Goal: Task Accomplishment & Management: Manage account settings

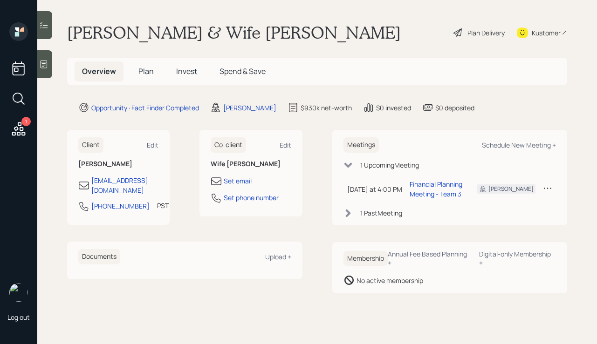
click at [476, 28] on div "Plan Delivery" at bounding box center [485, 33] width 37 height 10
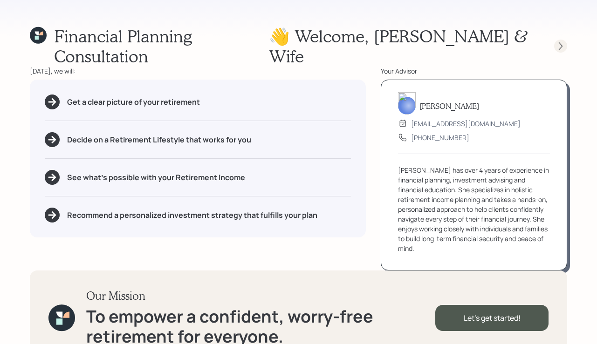
click at [559, 41] on icon at bounding box center [560, 45] width 9 height 9
click at [556, 41] on icon at bounding box center [560, 45] width 9 height 9
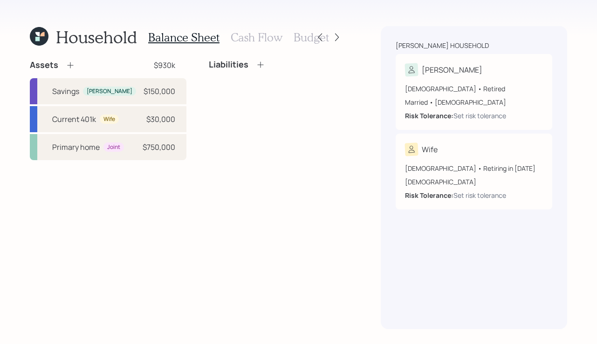
click at [263, 28] on div "Balance Sheet Cash Flow Budget" at bounding box center [238, 37] width 181 height 22
click at [260, 37] on h3 "Cash Flow" at bounding box center [257, 38] width 52 height 14
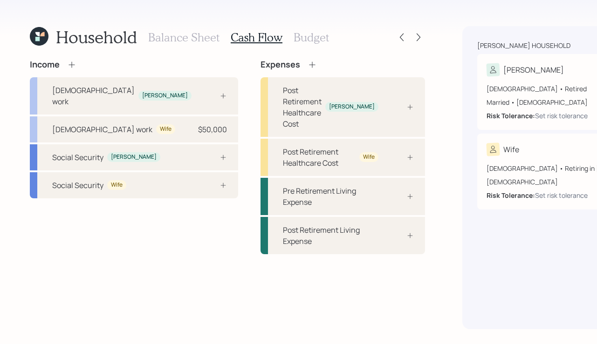
click at [170, 40] on h3 "Balance Sheet" at bounding box center [183, 38] width 71 height 14
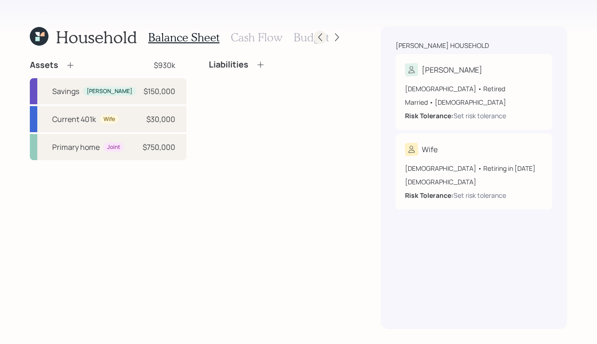
click at [316, 40] on icon at bounding box center [319, 37] width 9 height 9
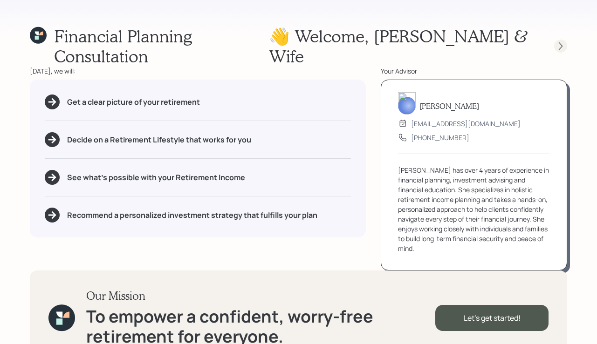
click at [562, 41] on icon at bounding box center [560, 45] width 9 height 9
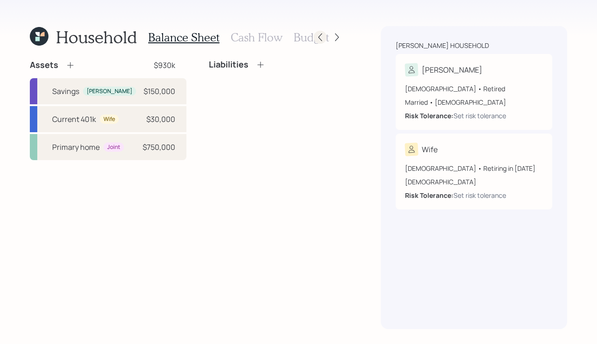
click at [314, 38] on div at bounding box center [320, 37] width 13 height 13
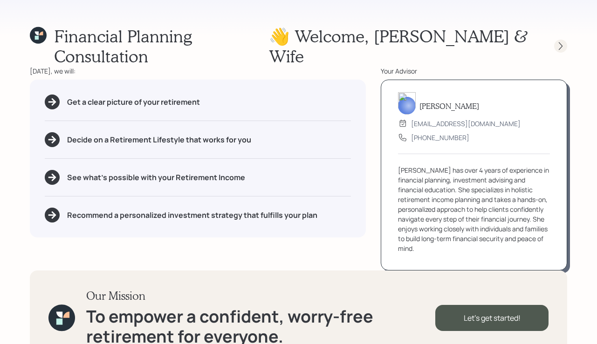
click at [560, 42] on icon at bounding box center [561, 46] width 4 height 8
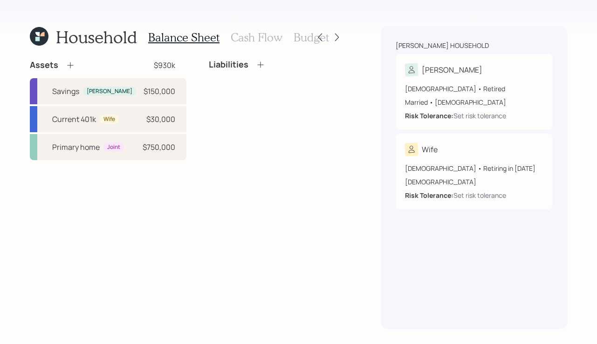
click at [493, 36] on div "Hayner household Erich 66 years old • Retired Married • Male Risk Tolerance: Se…" at bounding box center [474, 177] width 186 height 303
click at [494, 80] on div "66 years old • Retired Married • Male Risk Tolerance: Set risk tolerance" at bounding box center [474, 98] width 138 height 44
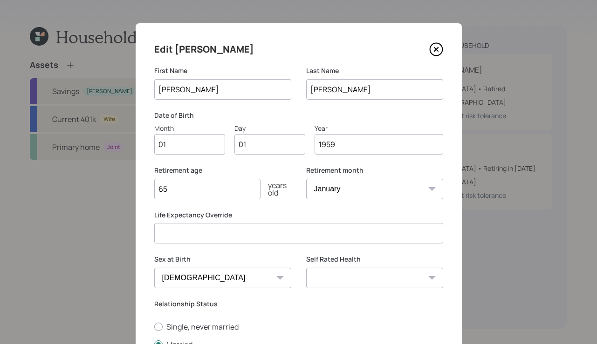
click at [198, 146] on input "01" at bounding box center [189, 144] width 71 height 20
type input "0"
type input "03"
type input "0"
type input "23"
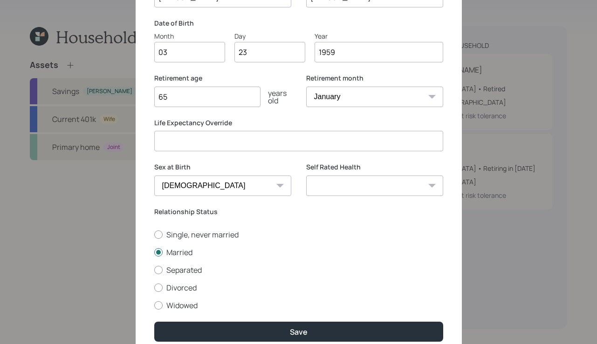
scroll to position [132, 0]
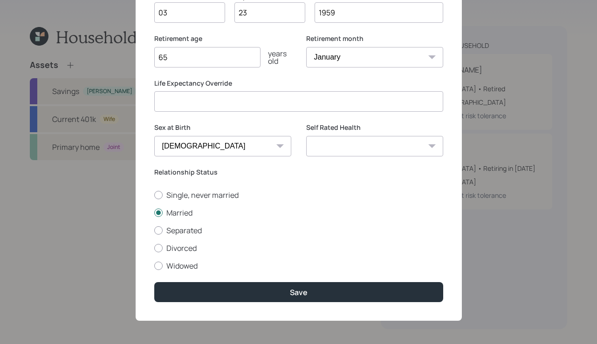
click at [336, 147] on select "Excellent Very Good Good Fair Poor" at bounding box center [374, 146] width 137 height 20
select select "fair"
click at [306, 136] on select "Excellent Very Good Good Fair Poor" at bounding box center [374, 146] width 137 height 20
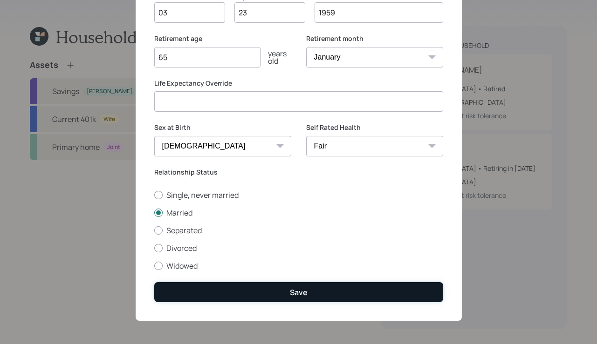
click at [300, 291] on div "Save" at bounding box center [299, 292] width 18 height 10
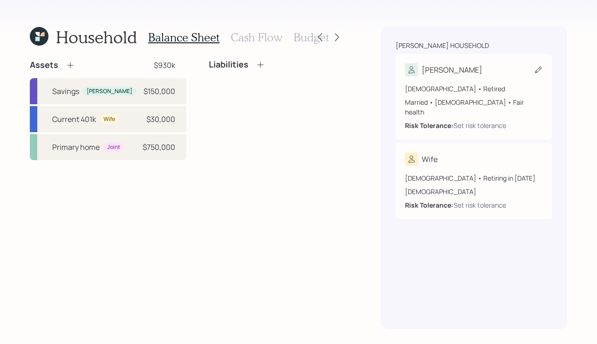
click at [495, 73] on div "Erich" at bounding box center [474, 69] width 138 height 13
select select "fair"
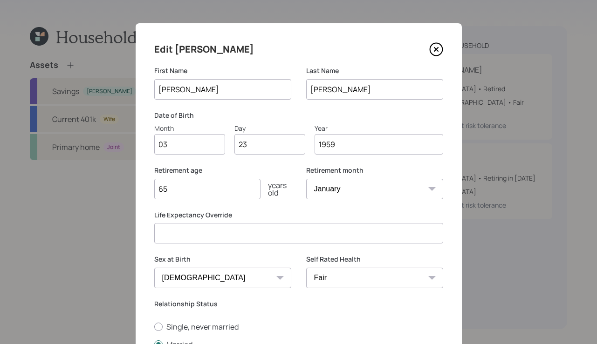
click at [437, 50] on icon at bounding box center [436, 49] width 14 height 14
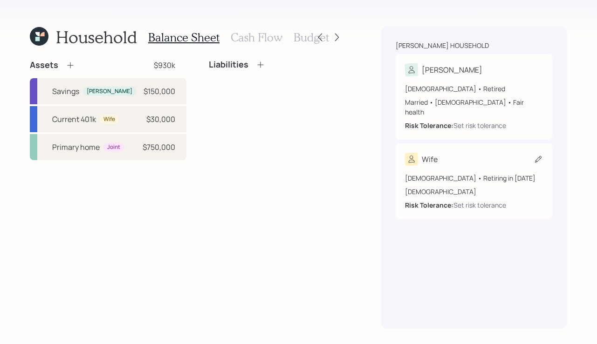
click at [469, 173] on div "60 years old • Retiring in January 2030" at bounding box center [474, 178] width 138 height 10
select select "female"
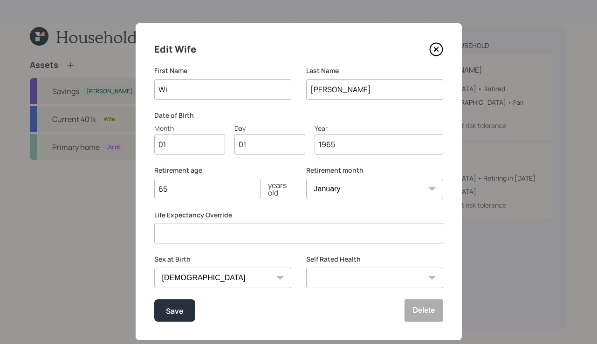
type input "W"
type input "Rebecca"
click at [189, 140] on input "01" at bounding box center [189, 144] width 71 height 20
type input "0"
type input "09"
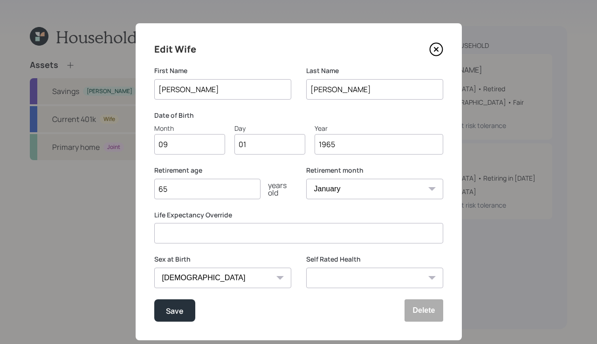
type input "0"
type input "20"
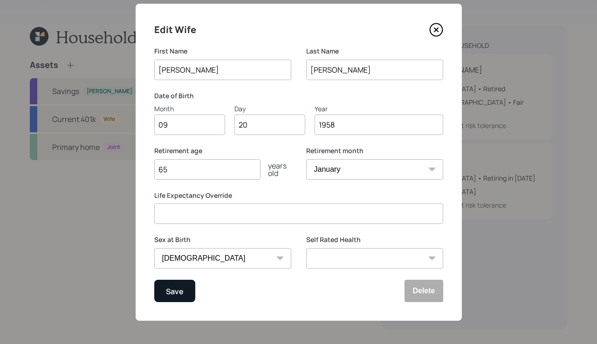
type input "1958"
click at [188, 297] on button "Save" at bounding box center [174, 291] width 41 height 22
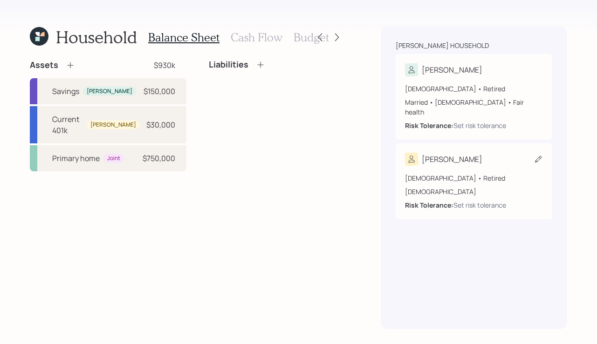
click at [492, 155] on div "Rebecca" at bounding box center [474, 159] width 138 height 13
select select "female"
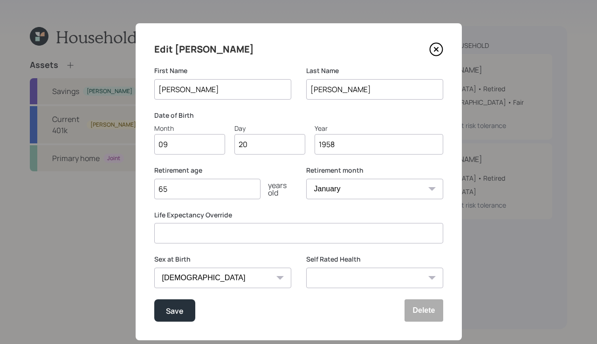
click at [226, 186] on input "65" at bounding box center [207, 189] width 106 height 20
type input "6"
type input "69"
click at [394, 279] on select "Excellent Very Good Good Fair Poor" at bounding box center [374, 278] width 137 height 20
select select "good"
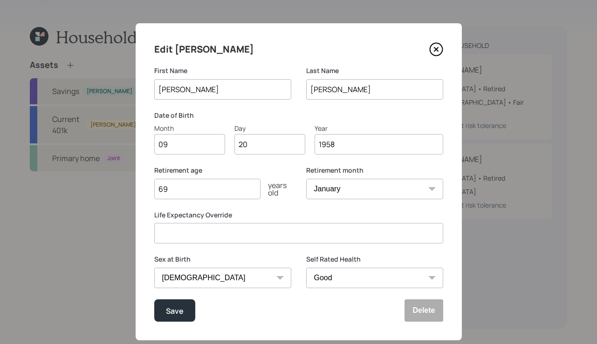
click at [306, 268] on select "Excellent Very Good Good Fair Poor" at bounding box center [374, 278] width 137 height 20
click at [175, 311] on div "Save" at bounding box center [175, 311] width 18 height 13
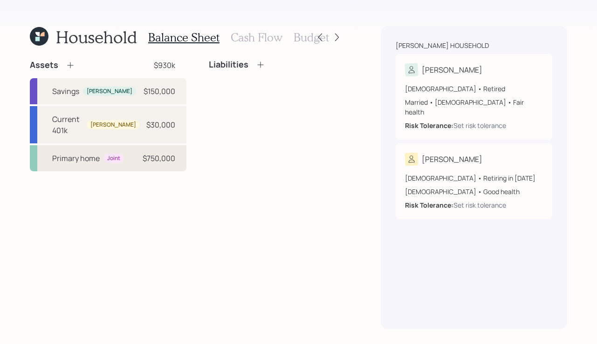
click at [68, 157] on div "Primary home" at bounding box center [76, 158] width 48 height 11
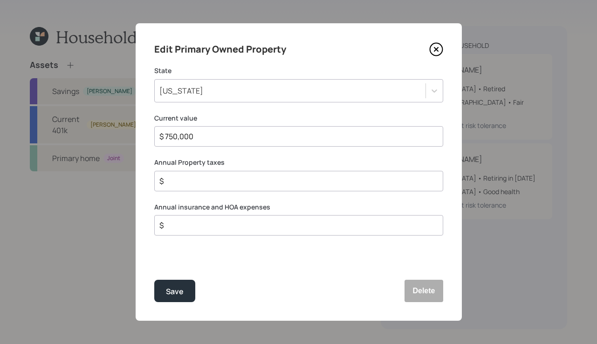
click at [221, 89] on div "California" at bounding box center [290, 91] width 271 height 16
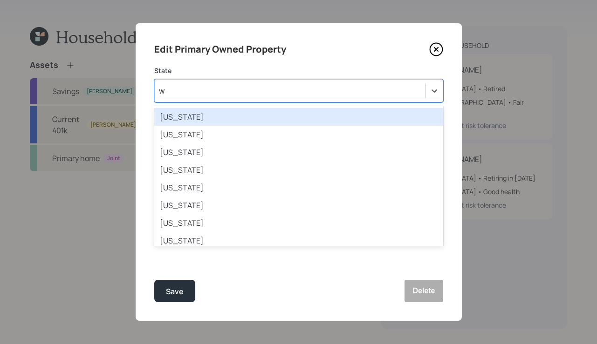
type input "wa"
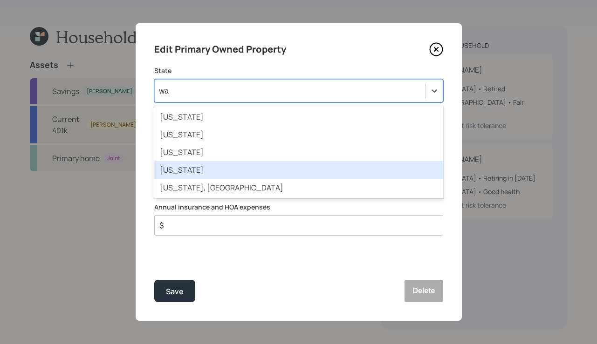
click at [203, 171] on div "Washington" at bounding box center [298, 170] width 289 height 18
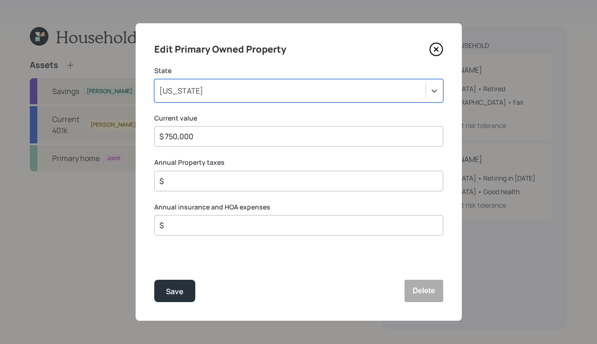
click at [236, 137] on input "$ 750,000" at bounding box center [294, 136] width 273 height 11
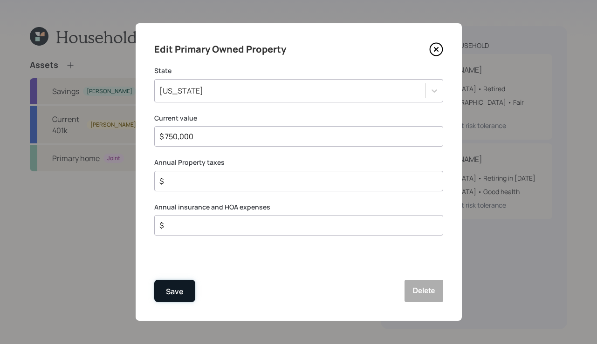
click at [167, 297] on div "Save" at bounding box center [175, 292] width 18 height 13
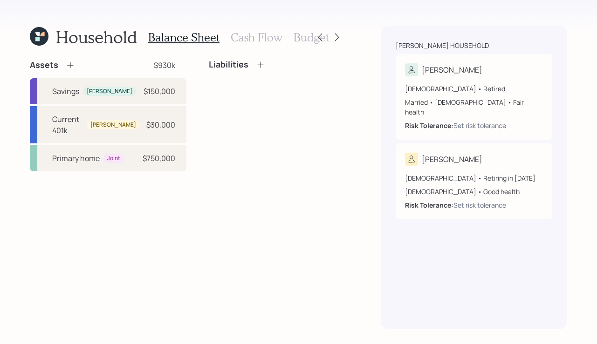
click at [256, 64] on icon at bounding box center [260, 64] width 9 height 9
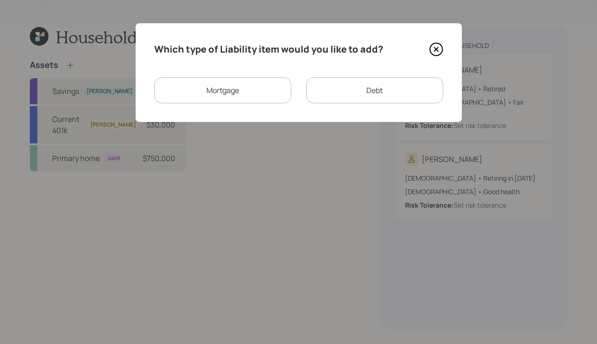
click at [226, 90] on div "Mortgage" at bounding box center [222, 90] width 137 height 26
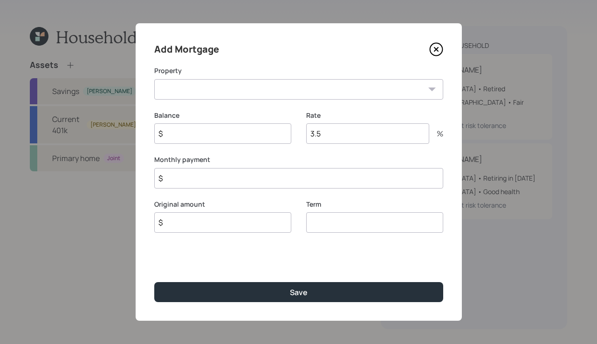
click at [284, 88] on select "WA Primary home" at bounding box center [298, 89] width 289 height 20
select select "1e8c167b-b3fe-41ef-835e-30bdfe147152"
click at [154, 79] on select "WA Primary home" at bounding box center [298, 89] width 289 height 20
click at [256, 125] on input "$" at bounding box center [222, 133] width 137 height 20
type input "$ 200,000"
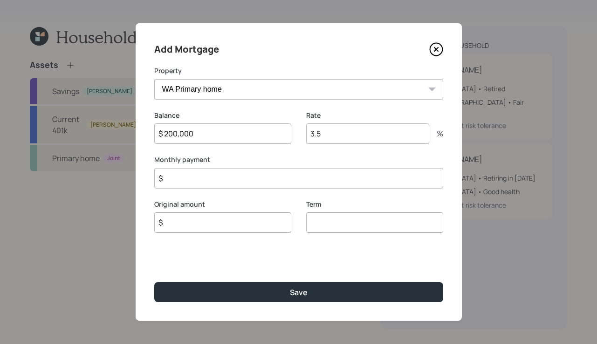
click at [333, 135] on input "3.5" at bounding box center [367, 133] width 123 height 20
click at [214, 223] on input "$" at bounding box center [222, 222] width 137 height 20
type input "$ 200,000"
click at [338, 218] on input "number" at bounding box center [374, 222] width 137 height 20
type input "30"
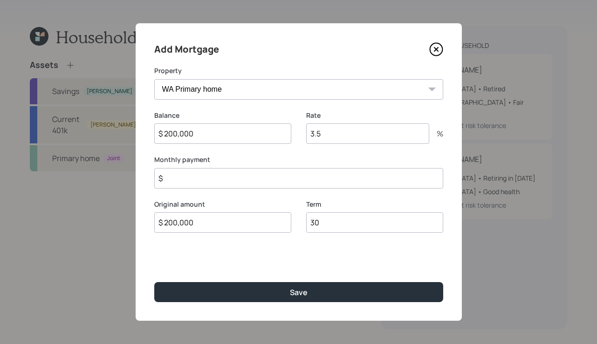
click at [291, 180] on input "$" at bounding box center [298, 178] width 289 height 20
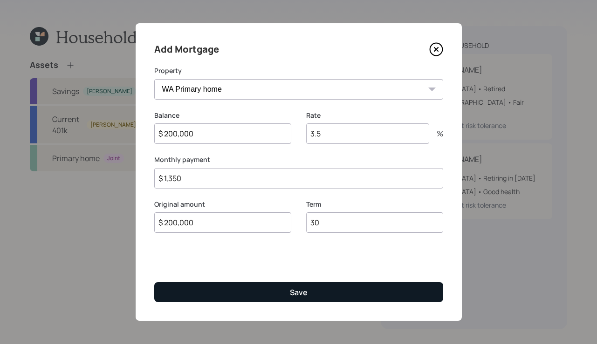
type input "$ 1,350"
click at [252, 288] on button "Save" at bounding box center [298, 292] width 289 height 20
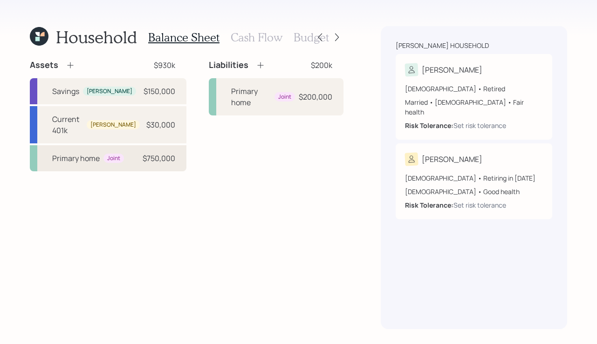
click at [109, 161] on div "Joint" at bounding box center [113, 159] width 13 height 8
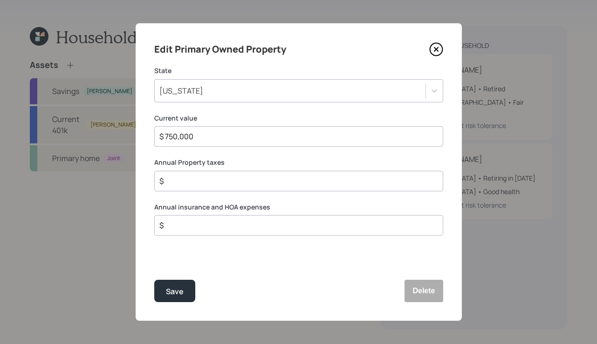
click at [204, 185] on input "$" at bounding box center [294, 181] width 273 height 11
type input "$ 1,500"
click at [267, 220] on input "$" at bounding box center [294, 225] width 273 height 11
type input "$ 1,500"
click at [184, 292] on button "Save" at bounding box center [174, 291] width 41 height 22
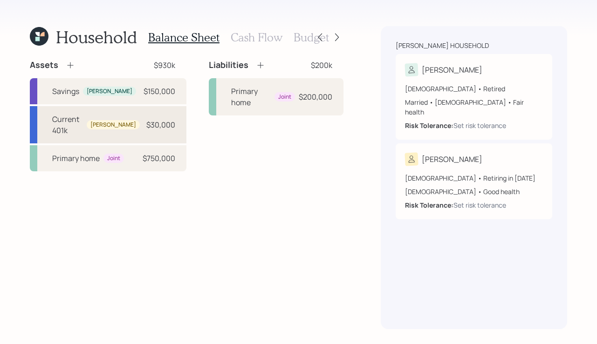
click at [152, 125] on div "$30,000" at bounding box center [160, 124] width 29 height 11
select select "company_sponsored"
select select "balanced"
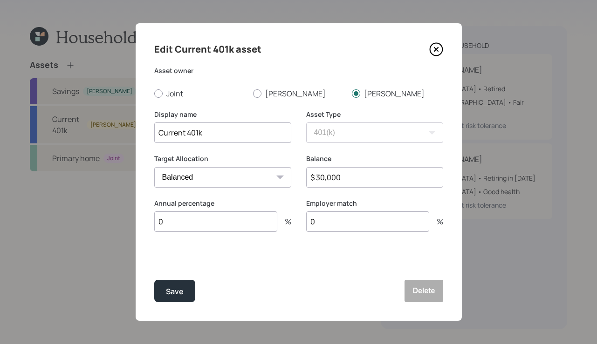
click at [365, 181] on input "$ 30,000" at bounding box center [374, 177] width 137 height 20
type input "$ 12,000"
click at [180, 288] on div "Save" at bounding box center [175, 292] width 18 height 13
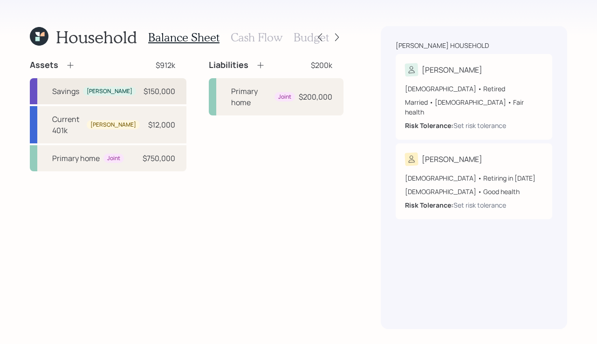
click at [87, 93] on div "Erich" at bounding box center [110, 92] width 46 height 8
select select "cash"
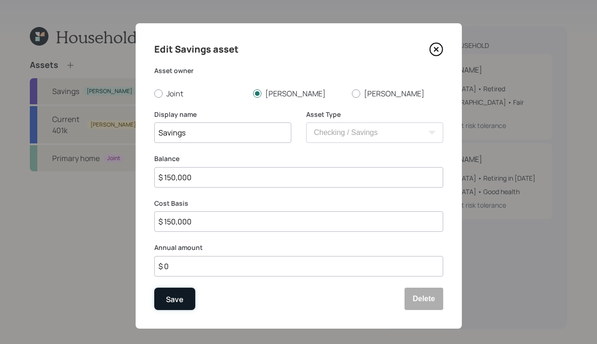
click at [172, 307] on button "Save" at bounding box center [174, 299] width 41 height 22
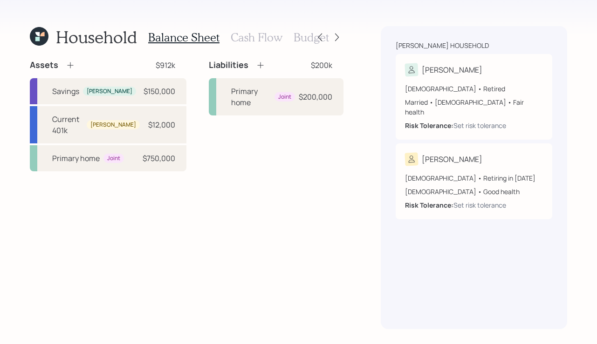
click at [256, 67] on icon at bounding box center [260, 65] width 9 height 9
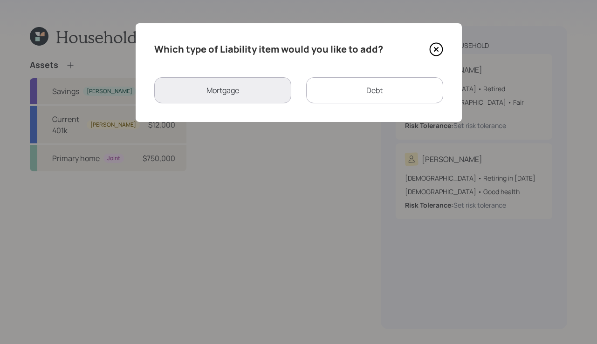
click at [391, 90] on div "Debt" at bounding box center [374, 90] width 137 height 26
select select "credit_card"
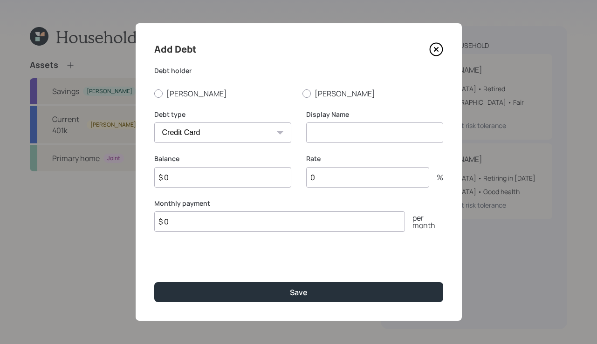
click at [359, 121] on div "Display Name" at bounding box center [374, 127] width 137 height 34
click at [356, 136] on input at bounding box center [374, 133] width 137 height 20
type input "Credit Card"
click at [160, 95] on div at bounding box center [158, 93] width 8 height 8
click at [154, 94] on input "Erich" at bounding box center [154, 93] width 0 height 0
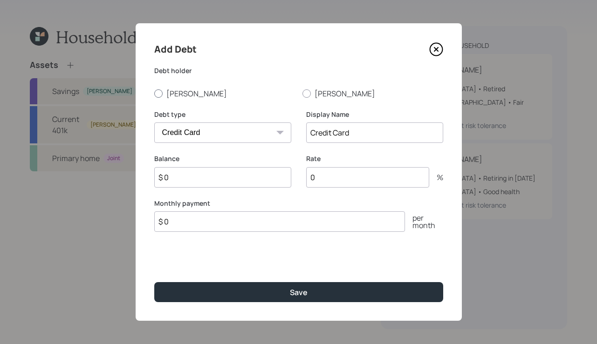
radio input "true"
click at [225, 171] on input "$ 0" at bounding box center [222, 177] width 137 height 20
type input "$ 4,000"
click at [338, 179] on input "0" at bounding box center [367, 177] width 123 height 20
type input "22"
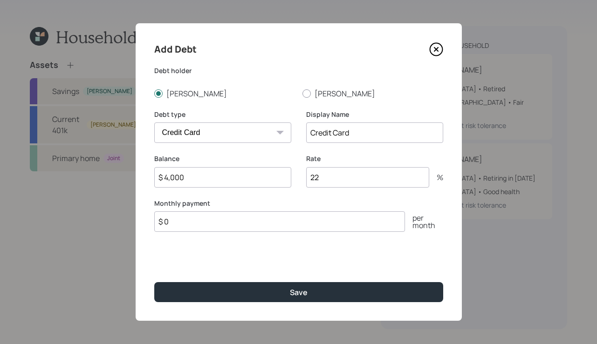
click at [323, 220] on input "$ 0" at bounding box center [279, 222] width 251 height 20
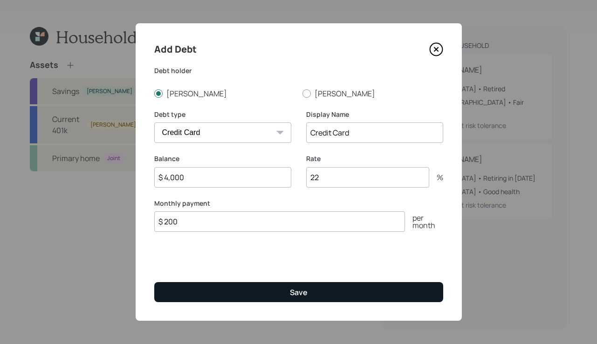
type input "$ 200"
click at [307, 289] on button "Save" at bounding box center [298, 292] width 289 height 20
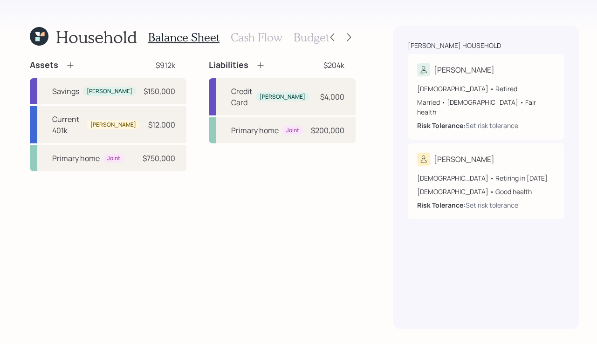
click at [262, 41] on h3 "Cash Flow" at bounding box center [257, 38] width 52 height 14
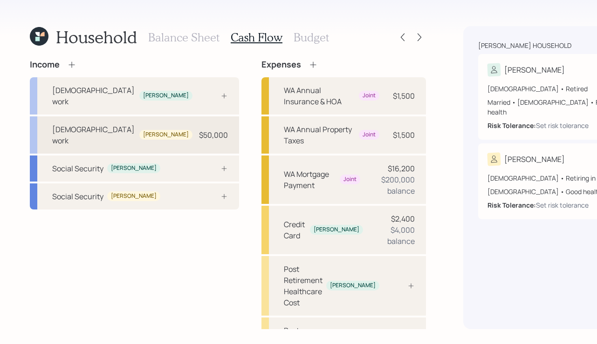
click at [106, 132] on div "Full-time work Rebecca" at bounding box center [122, 135] width 140 height 22
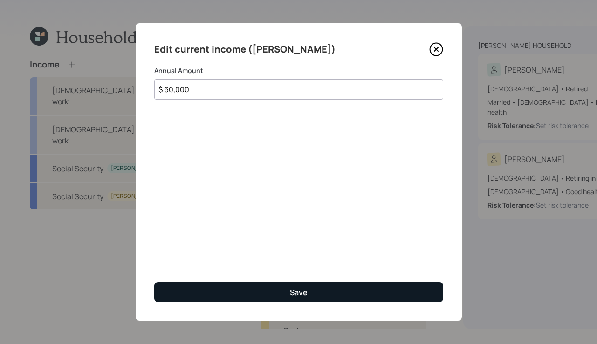
type input "$ 60,000"
click at [278, 287] on button "Save" at bounding box center [298, 292] width 289 height 20
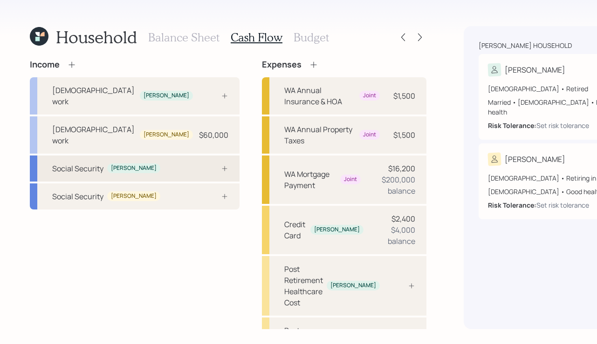
click at [200, 165] on div at bounding box center [214, 168] width 28 height 7
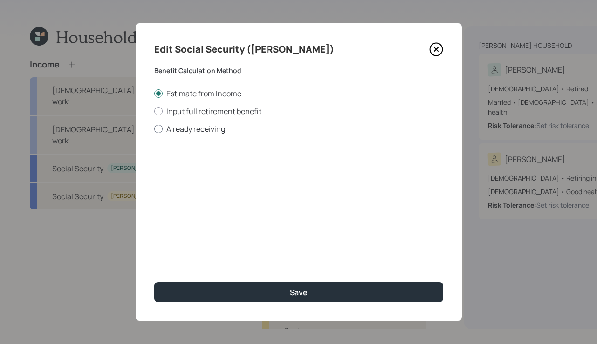
click at [158, 130] on div at bounding box center [158, 129] width 8 height 8
click at [154, 129] on input "Already receiving" at bounding box center [154, 129] width 0 height 0
radio input "true"
click at [205, 164] on input "$" at bounding box center [298, 168] width 289 height 20
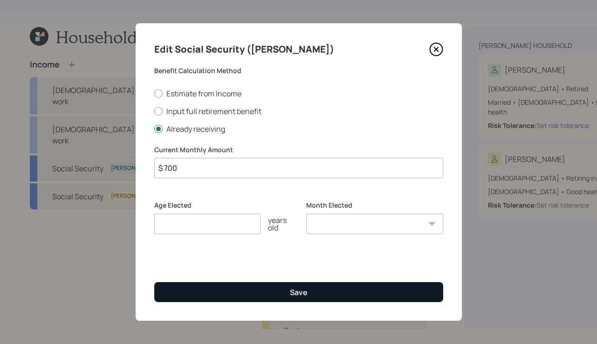
type input "$ 700"
click at [260, 294] on button "Save" at bounding box center [298, 292] width 289 height 20
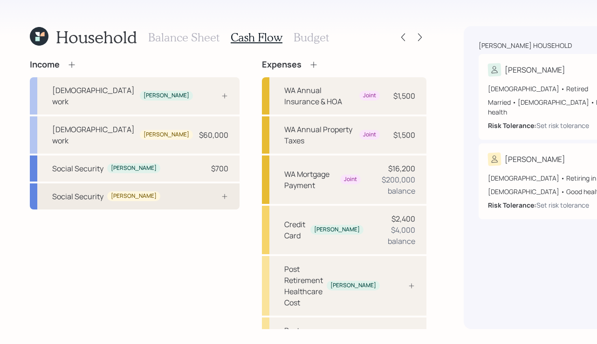
click at [118, 194] on div "Rebecca" at bounding box center [134, 196] width 46 height 8
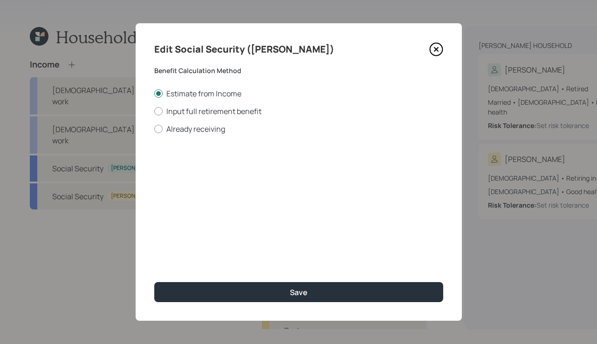
click at [436, 48] on icon at bounding box center [436, 49] width 14 height 14
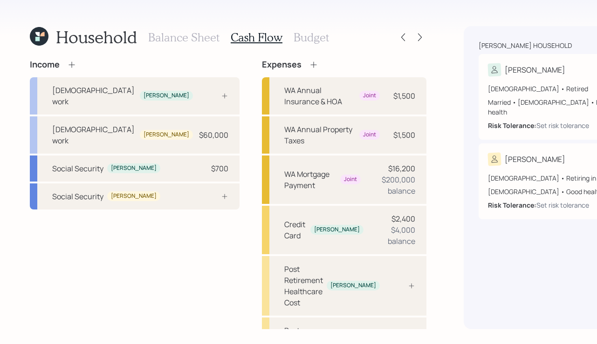
click at [488, 153] on div "Rebecca" at bounding box center [557, 159] width 138 height 13
select select "female"
select select "good"
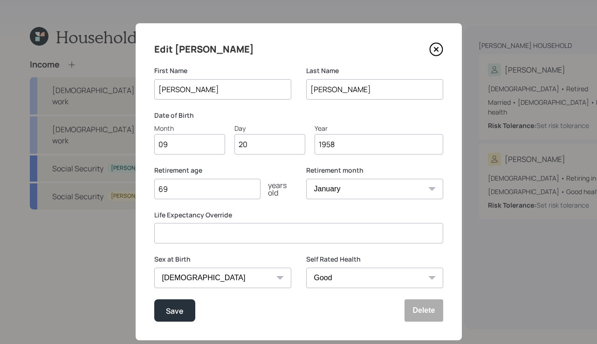
click at [437, 48] on icon at bounding box center [436, 49] width 14 height 14
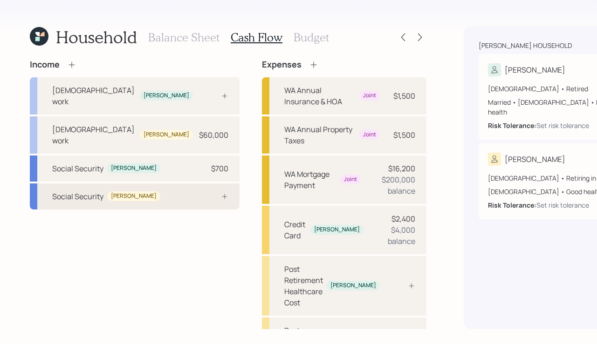
click at [75, 191] on div "Social Security" at bounding box center [77, 196] width 51 height 11
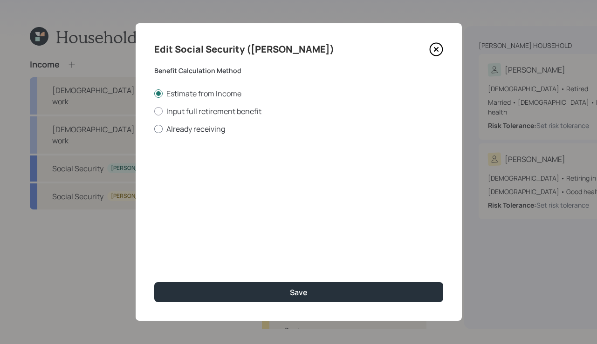
click at [160, 128] on div at bounding box center [158, 129] width 8 height 8
click at [154, 129] on input "Already receiving" at bounding box center [154, 129] width 0 height 0
radio input "true"
click at [252, 166] on input "$" at bounding box center [298, 168] width 289 height 20
type input "$ 4,000"
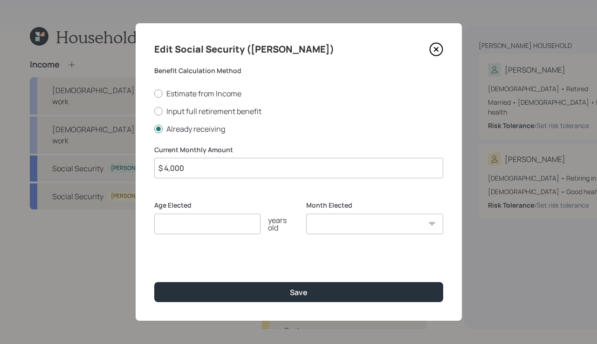
click at [220, 219] on input "number" at bounding box center [207, 224] width 106 height 20
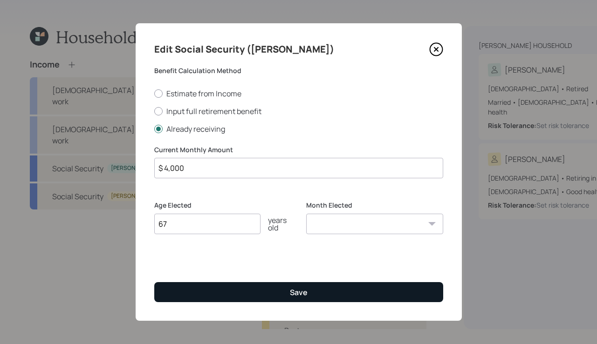
type input "67"
click at [422, 291] on button "Save" at bounding box center [298, 292] width 289 height 20
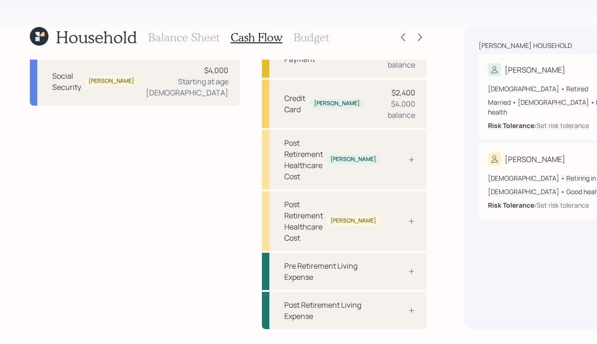
scroll to position [137, 0]
click at [284, 160] on div "Post Retirement Healthcare Cost" at bounding box center [303, 159] width 39 height 45
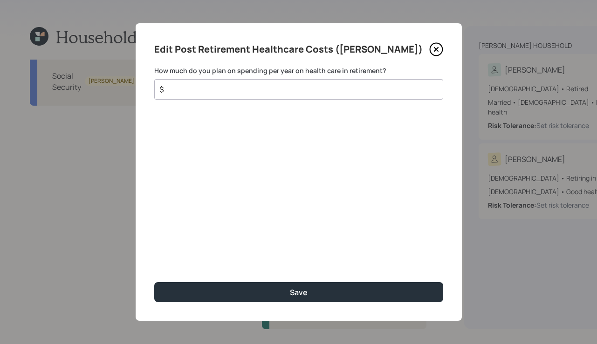
click at [284, 90] on input "$" at bounding box center [294, 89] width 273 height 11
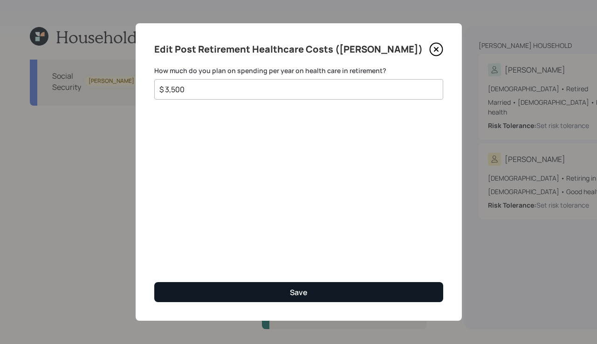
type input "$ 3,500"
click at [318, 288] on button "Save" at bounding box center [298, 292] width 289 height 20
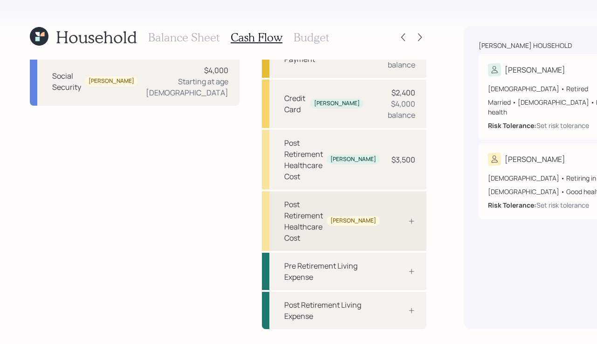
click at [284, 220] on div "Post Retirement Healthcare Cost" at bounding box center [303, 221] width 39 height 45
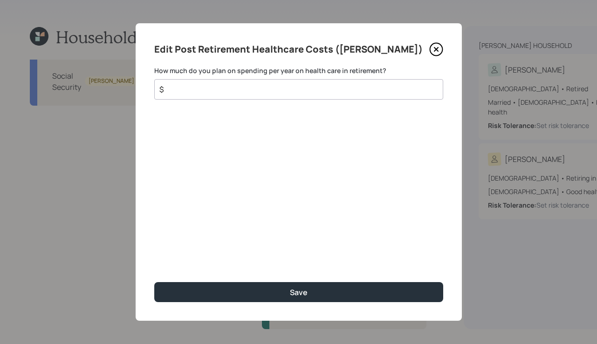
click at [199, 92] on input "$" at bounding box center [294, 89] width 273 height 11
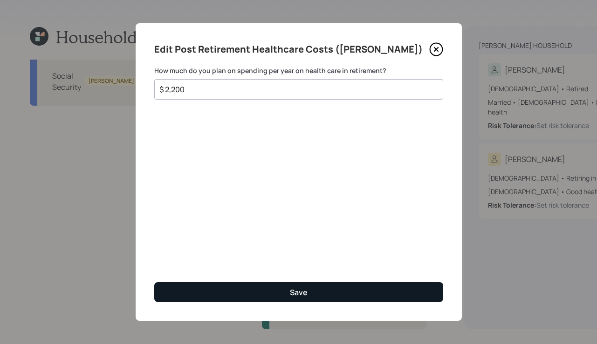
type input "$ 2,200"
click at [294, 287] on div "Save" at bounding box center [299, 292] width 18 height 10
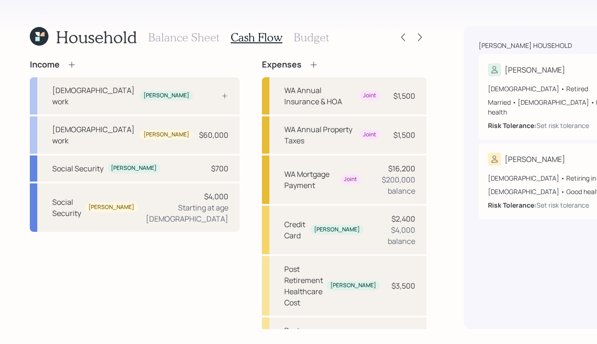
click at [299, 38] on h3 "Budget" at bounding box center [310, 38] width 35 height 14
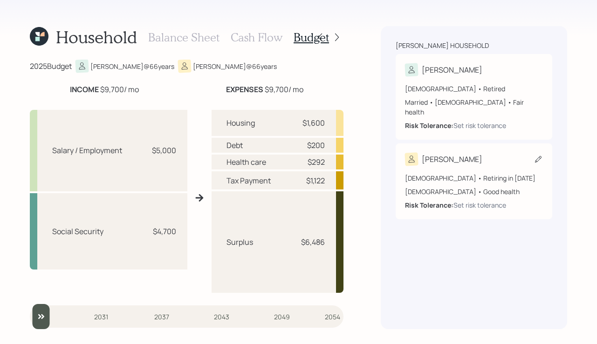
click at [480, 153] on div "Rebecca" at bounding box center [474, 159] width 138 height 13
click at [450, 166] on div "67 years old • Retiring in January 2027 Female • Good health Risk Tolerance: Se…" at bounding box center [474, 188] width 138 height 44
click at [543, 150] on div "Rebecca 67 years old • Retiring in January 2027 Female • Good health Risk Toler…" at bounding box center [474, 181] width 157 height 76
click at [320, 39] on icon at bounding box center [319, 37] width 9 height 9
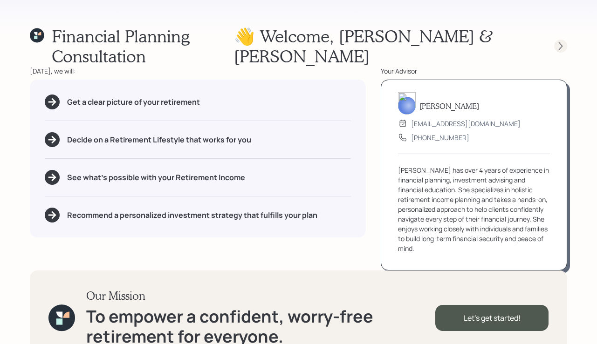
click at [559, 41] on icon at bounding box center [560, 45] width 9 height 9
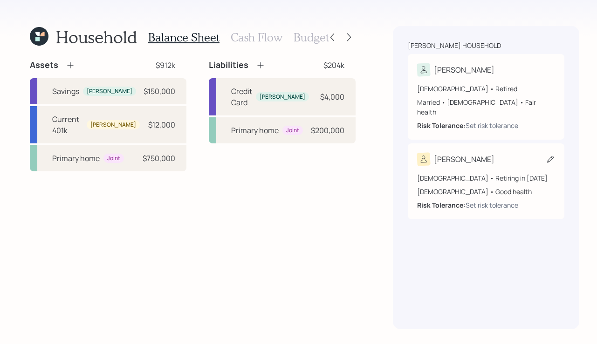
click at [472, 153] on div "Rebecca" at bounding box center [486, 159] width 138 height 13
select select "female"
select select "good"
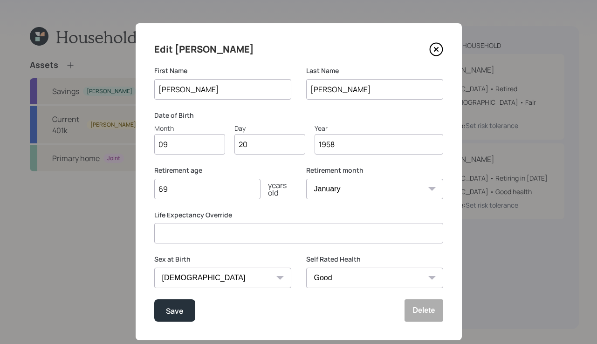
click at [199, 188] on input "69" at bounding box center [207, 189] width 106 height 20
click at [437, 51] on icon at bounding box center [436, 50] width 4 height 4
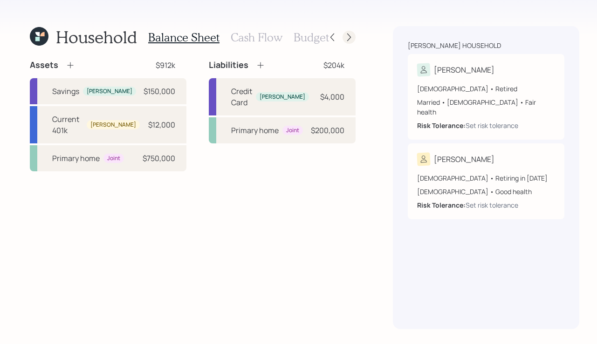
click at [344, 35] on icon at bounding box center [348, 37] width 9 height 9
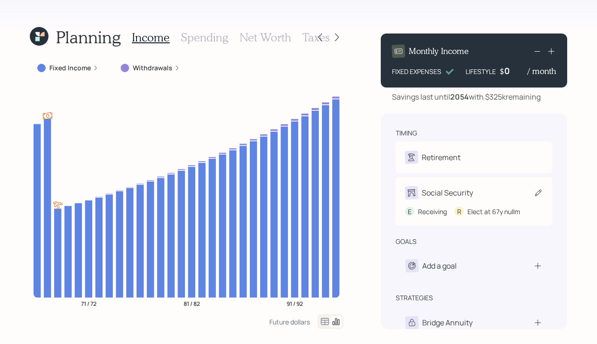
click at [503, 190] on div "Social Security" at bounding box center [474, 192] width 138 height 13
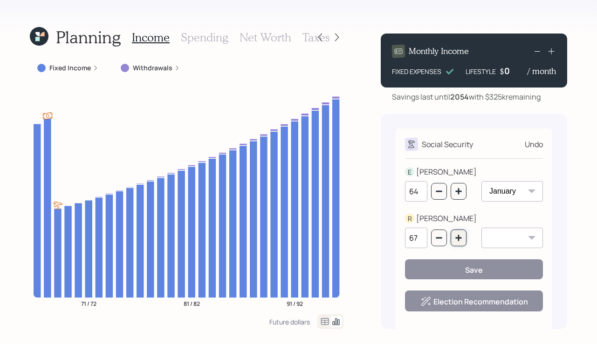
click at [456, 241] on icon "button" at bounding box center [458, 237] width 7 height 7
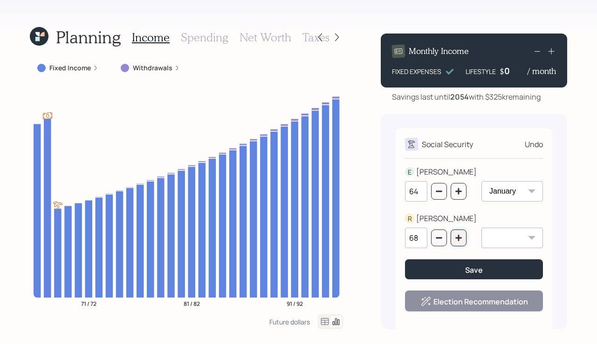
click at [456, 241] on icon "button" at bounding box center [458, 237] width 7 height 7
click at [466, 241] on button "button" at bounding box center [458, 238] width 16 height 17
type input "70"
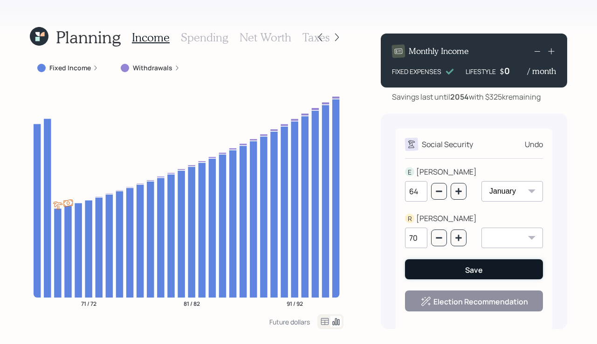
click at [470, 267] on div "Save" at bounding box center [474, 270] width 18 height 10
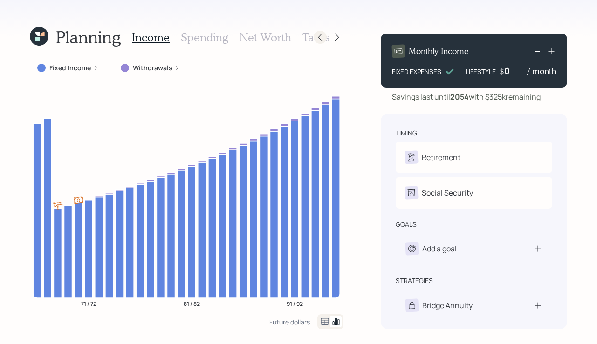
click at [319, 36] on icon at bounding box center [320, 38] width 4 height 8
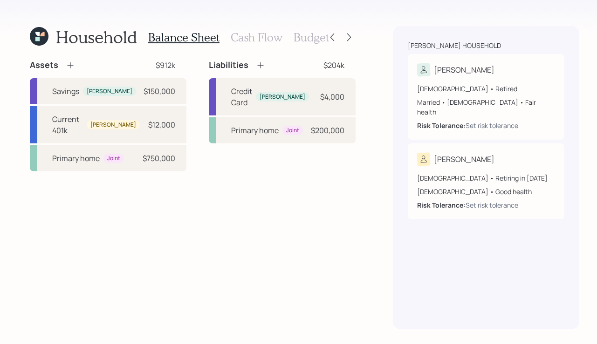
click at [297, 46] on div "Balance Sheet Cash Flow Budget" at bounding box center [238, 37] width 181 height 22
click at [296, 41] on h3 "Budget" at bounding box center [310, 38] width 35 height 14
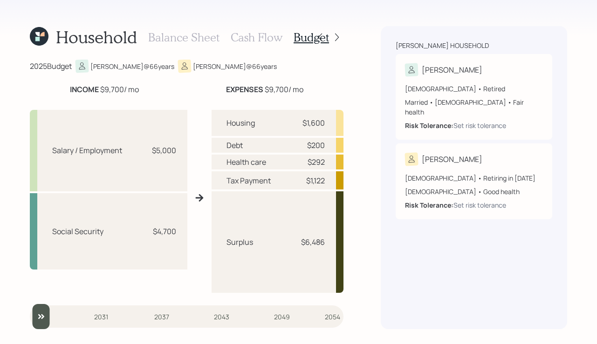
click at [260, 36] on h3 "Cash Flow" at bounding box center [257, 38] width 52 height 14
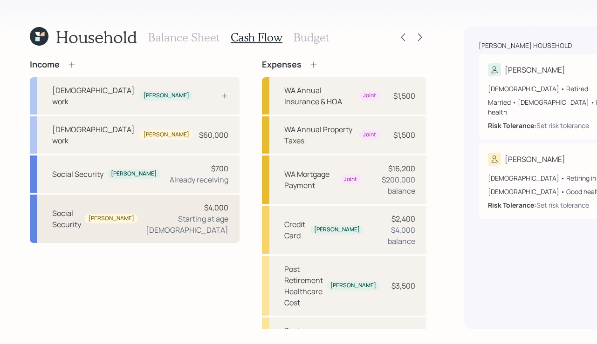
click at [147, 217] on div "Starting at age 70" at bounding box center [186, 224] width 83 height 22
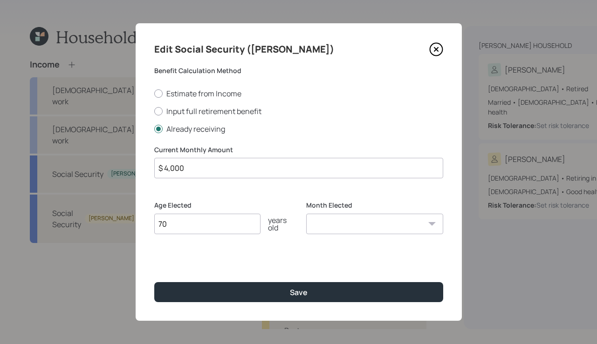
click at [222, 167] on input "$ 4,000" at bounding box center [298, 168] width 289 height 20
type input "$ 1"
click at [268, 280] on div "Edit Social Security (Rebecca) Benefit Calculation Method Estimate from Income …" at bounding box center [299, 172] width 326 height 298
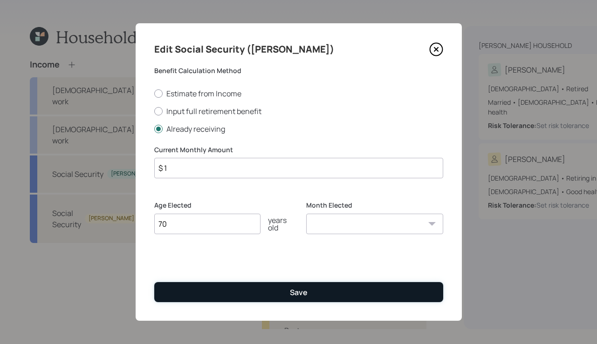
click at [302, 296] on div "Save" at bounding box center [299, 292] width 18 height 10
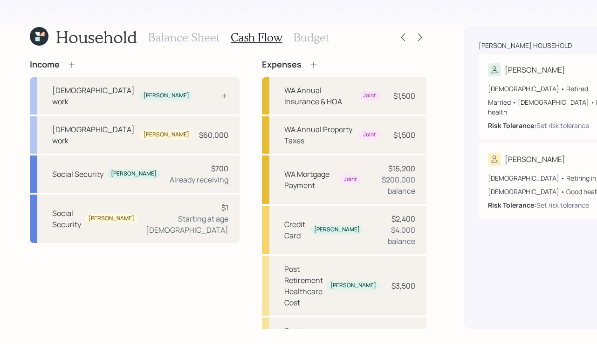
click at [293, 37] on h3 "Budget" at bounding box center [310, 38] width 35 height 14
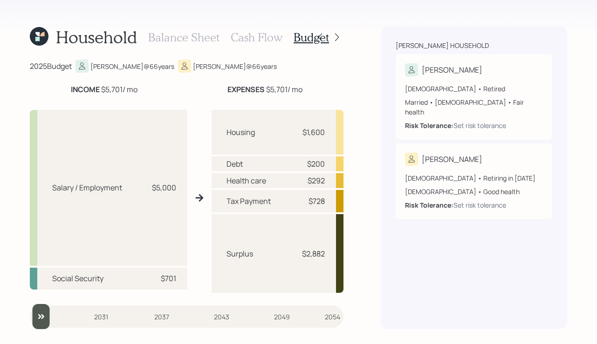
click at [265, 31] on h3 "Cash Flow" at bounding box center [257, 38] width 52 height 14
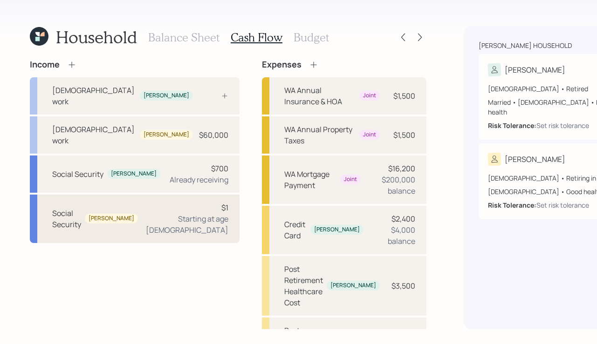
click at [154, 220] on div "Starting at age 70" at bounding box center [186, 224] width 83 height 22
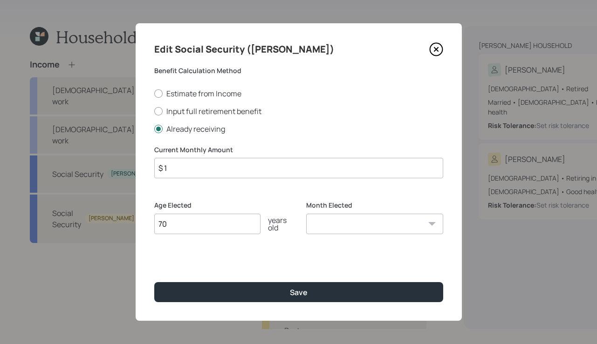
click at [203, 166] on input "$ 1" at bounding box center [298, 168] width 289 height 20
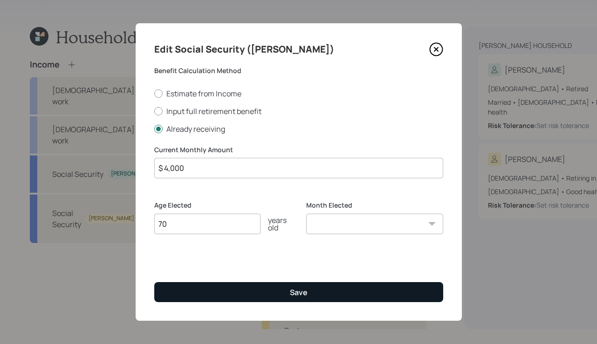
type input "$ 4,000"
click at [298, 287] on div "Save" at bounding box center [299, 292] width 18 height 10
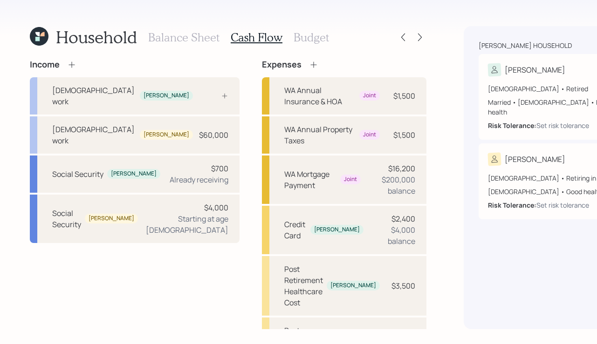
click at [299, 35] on h3 "Budget" at bounding box center [310, 38] width 35 height 14
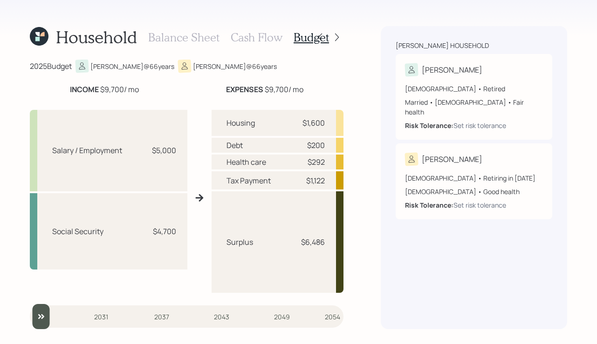
click at [257, 41] on h3 "Cash Flow" at bounding box center [257, 38] width 52 height 14
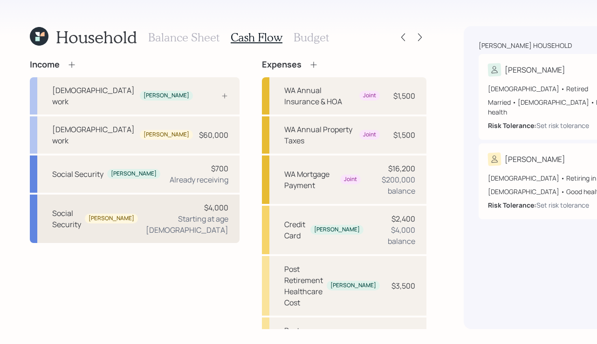
click at [204, 211] on div "$4,000" at bounding box center [216, 207] width 24 height 11
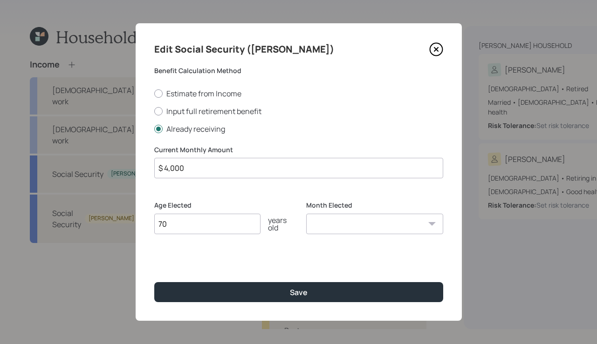
click at [196, 163] on input "$ 4,000" at bounding box center [298, 168] width 289 height 20
click at [199, 165] on input "$ 4,000" at bounding box center [298, 168] width 289 height 20
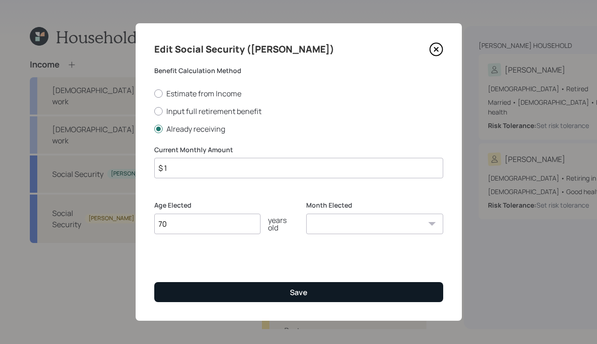
type input "$ 1"
click at [288, 291] on button "Save" at bounding box center [298, 292] width 289 height 20
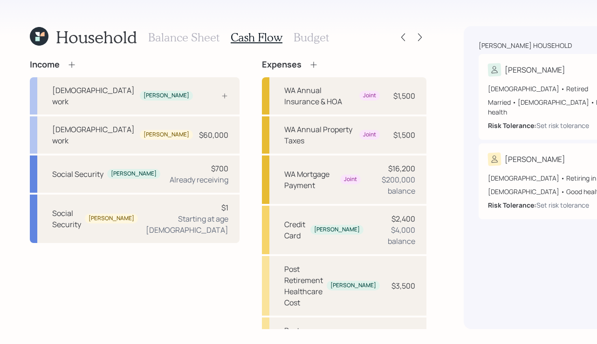
click at [298, 39] on h3 "Budget" at bounding box center [310, 38] width 35 height 14
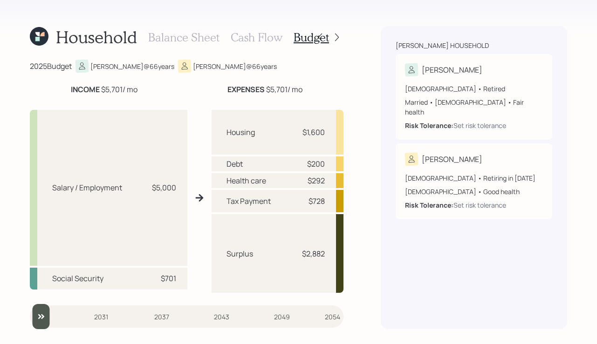
click at [262, 38] on h3 "Cash Flow" at bounding box center [257, 38] width 52 height 14
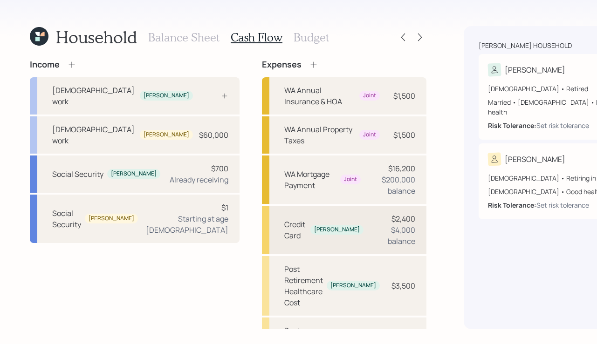
click at [284, 241] on div "Credit Card Erich $2,400 $4,000 balance" at bounding box center [344, 230] width 164 height 48
select select "credit_card"
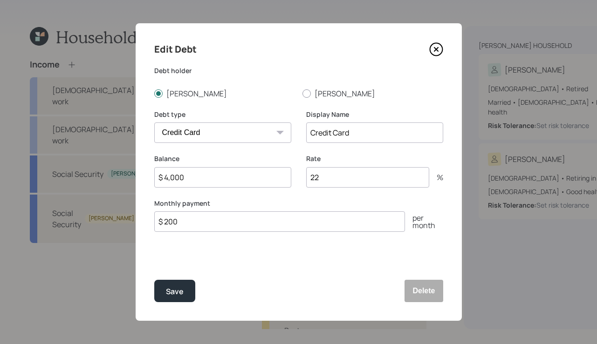
click at [439, 49] on icon at bounding box center [436, 49] width 14 height 14
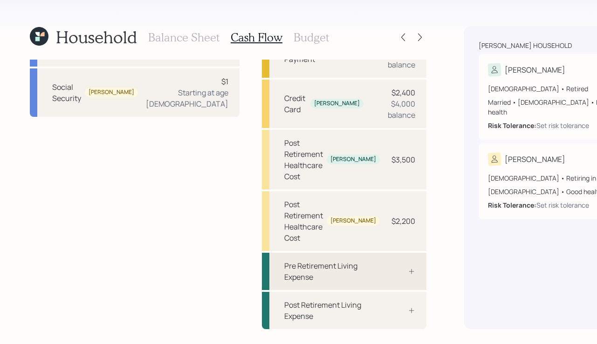
scroll to position [137, 0]
click at [284, 260] on div "Pre Retirement Living Expense" at bounding box center [332, 271] width 96 height 22
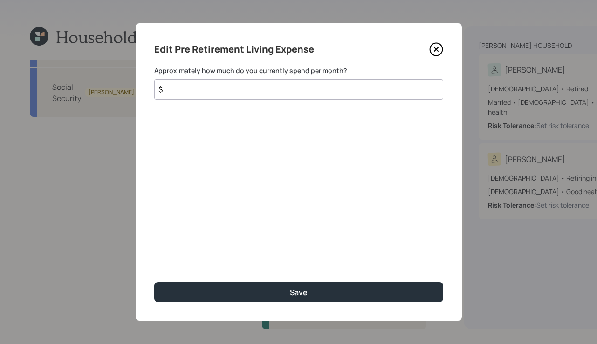
click at [224, 84] on input "$" at bounding box center [298, 89] width 289 height 20
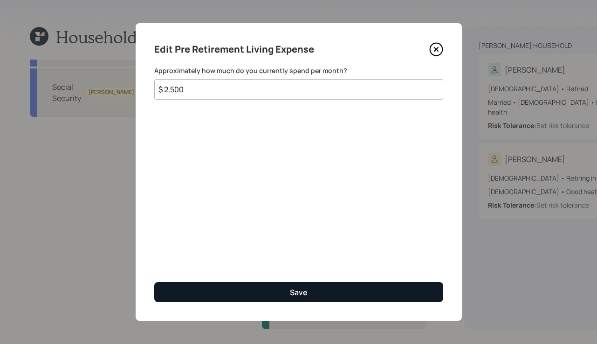
type input "$ 2,500"
click at [280, 289] on button "Save" at bounding box center [298, 292] width 289 height 20
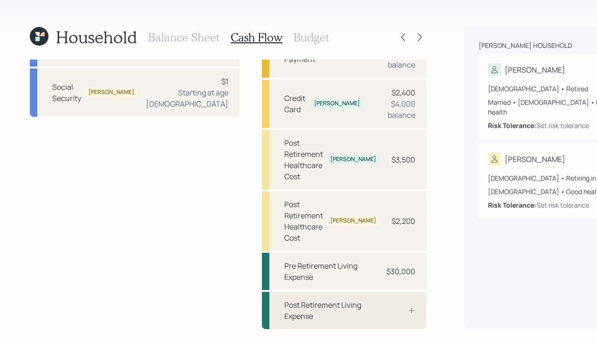
click at [289, 310] on div "Post Retirement Living Expense" at bounding box center [332, 311] width 96 height 22
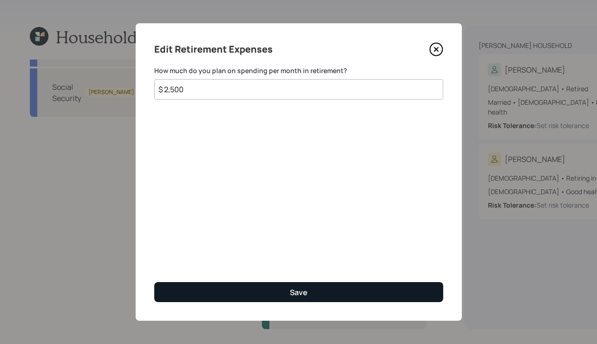
type input "$ 2,500"
click at [317, 289] on button "Save" at bounding box center [298, 292] width 289 height 20
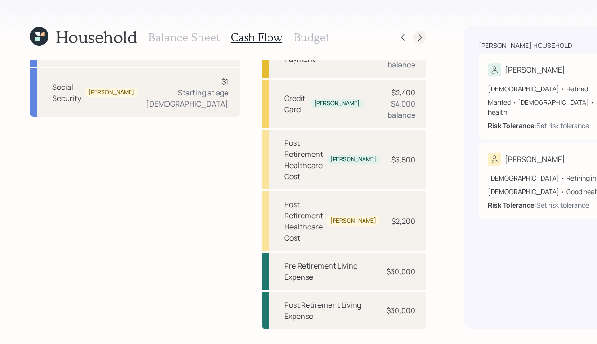
click at [415, 37] on icon at bounding box center [419, 37] width 9 height 9
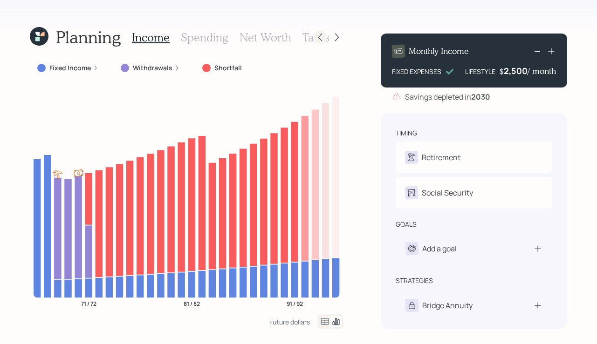
click at [315, 35] on div at bounding box center [320, 37] width 13 height 13
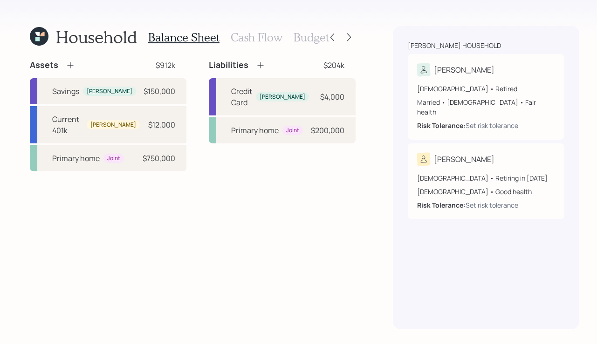
click at [301, 36] on h3 "Budget" at bounding box center [310, 38] width 35 height 14
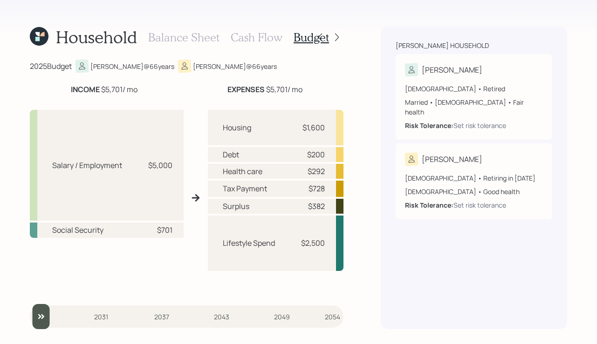
click at [246, 35] on h3 "Cash Flow" at bounding box center [257, 38] width 52 height 14
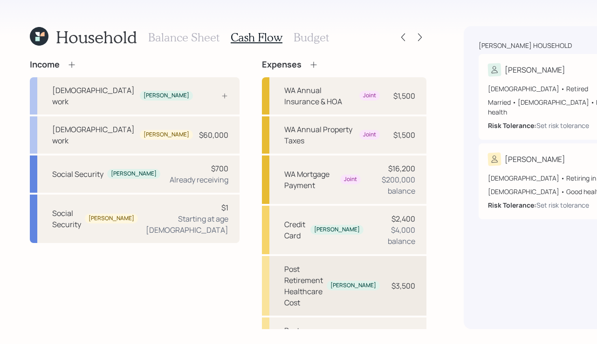
scroll to position [137, 0]
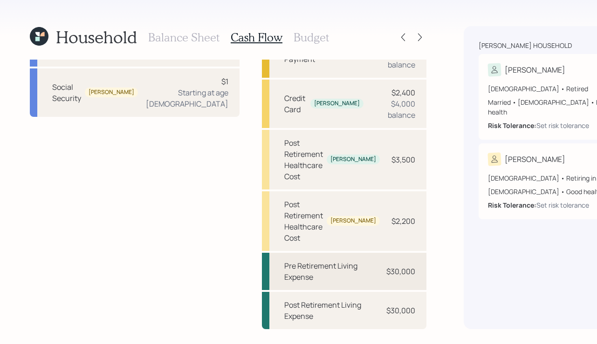
click at [284, 278] on div "Pre Retirement Living Expense" at bounding box center [332, 271] width 96 height 22
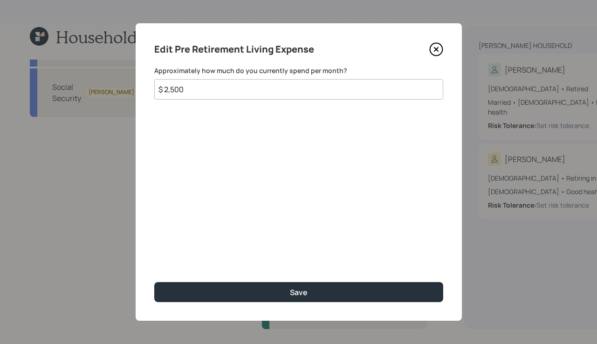
click at [216, 97] on input "$ 2,500" at bounding box center [298, 89] width 289 height 20
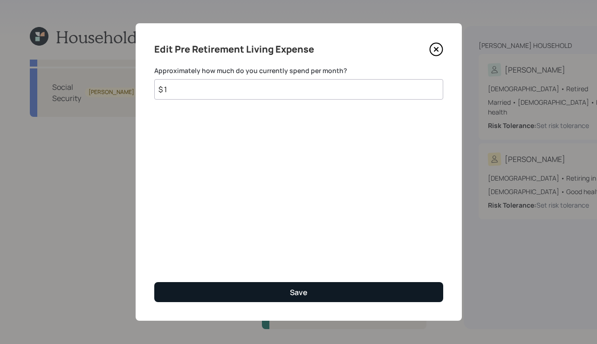
type input "$ 1"
click at [319, 292] on button "Save" at bounding box center [298, 292] width 289 height 20
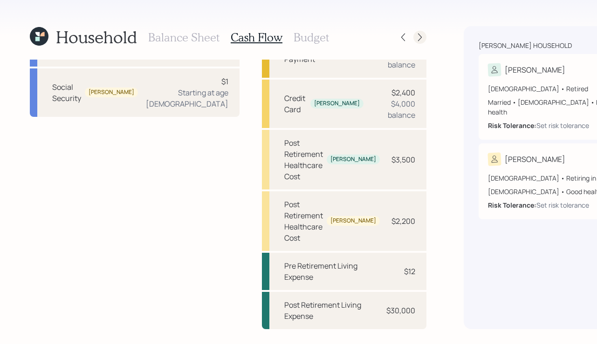
click at [418, 36] on icon at bounding box center [420, 38] width 4 height 8
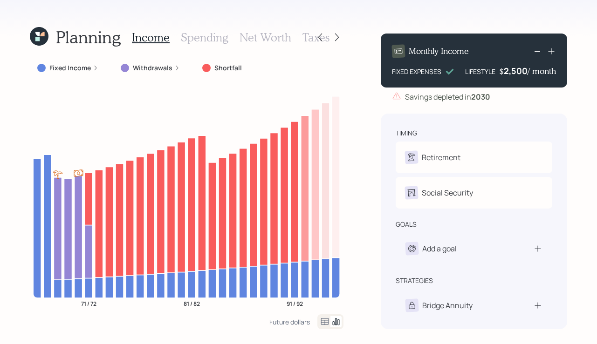
click at [95, 67] on icon at bounding box center [96, 68] width 6 height 6
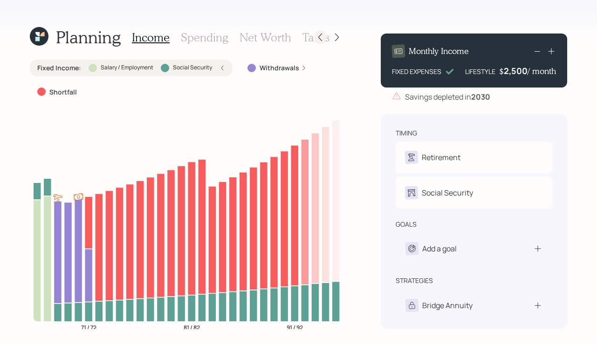
click at [316, 37] on icon at bounding box center [319, 37] width 9 height 9
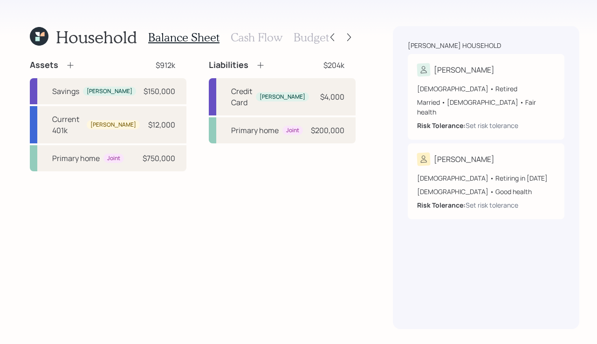
click at [244, 43] on h3 "Cash Flow" at bounding box center [257, 38] width 52 height 14
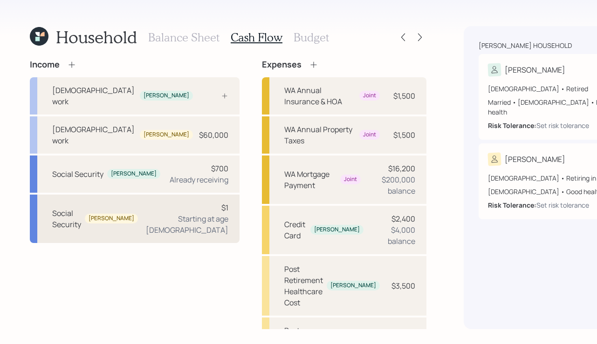
click at [96, 235] on div "Social Security Rebecca $1 Starting at age 70" at bounding box center [135, 219] width 210 height 48
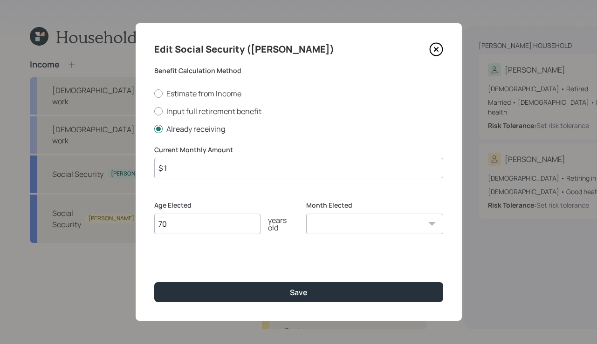
click at [187, 169] on input "$ 1" at bounding box center [298, 168] width 289 height 20
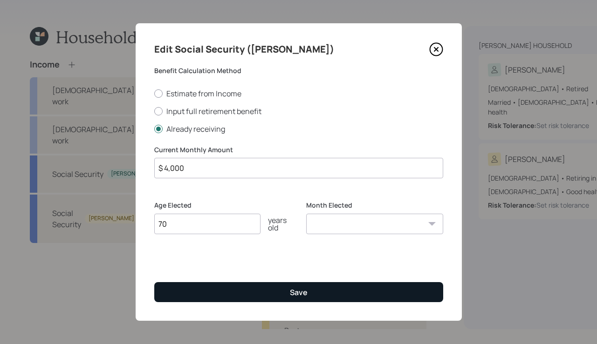
type input "$ 4,000"
click at [314, 292] on button "Save" at bounding box center [298, 292] width 289 height 20
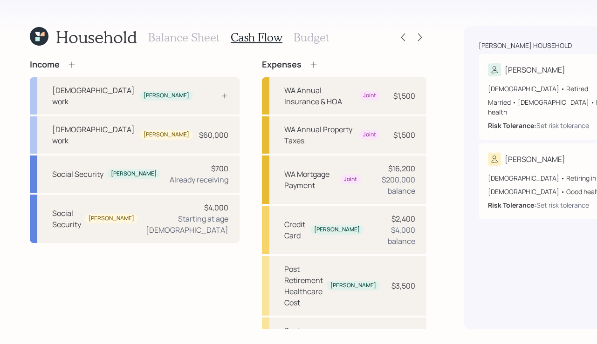
click at [339, 28] on div "Household Balance Sheet Cash Flow Budget" at bounding box center [228, 37] width 396 height 22
click at [415, 33] on icon at bounding box center [419, 37] width 9 height 9
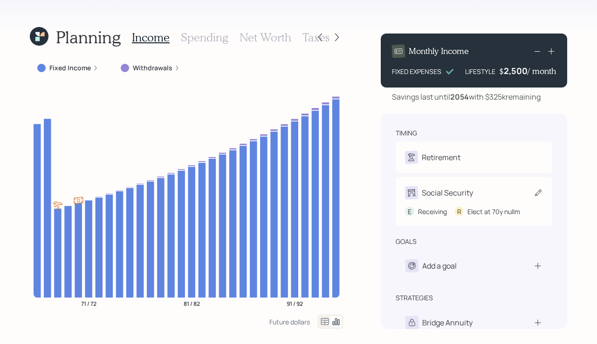
click at [482, 205] on div "E Receiving R Elect at 70y nullm" at bounding box center [474, 207] width 138 height 17
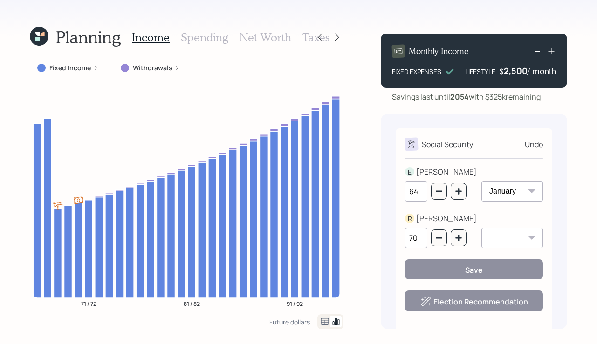
click at [368, 111] on div "Planning Income Spending Net Worth Taxes Fixed Income Withdrawals 71 / 72 81 / …" at bounding box center [298, 172] width 597 height 344
click at [96, 68] on icon at bounding box center [96, 68] width 6 height 6
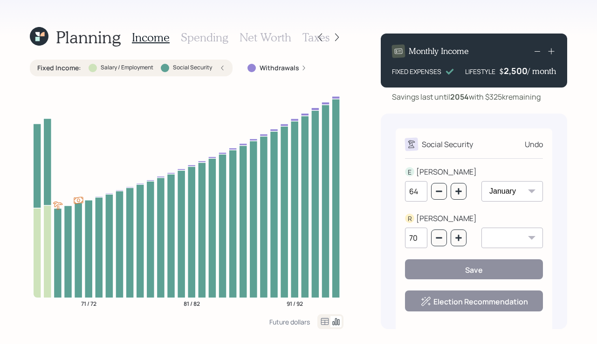
click at [276, 61] on div "Withdrawals" at bounding box center [277, 68] width 74 height 17
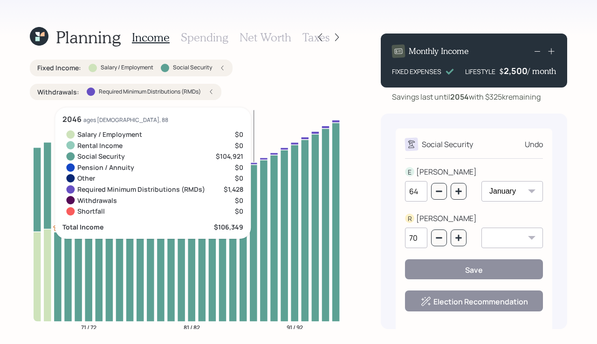
click at [535, 143] on div "Undo" at bounding box center [534, 144] width 18 height 11
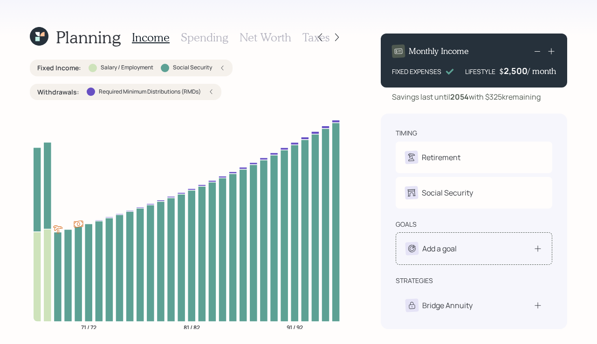
click at [529, 247] on div "Add a goal" at bounding box center [473, 248] width 137 height 13
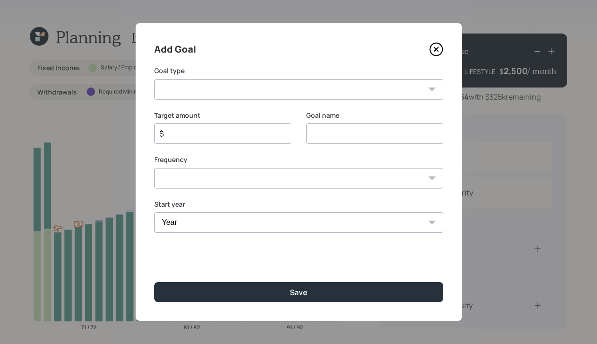
click at [271, 75] on label "Goal type" at bounding box center [298, 70] width 289 height 9
click at [267, 83] on select "Create an emergency fund Donate to charity Purchase a home Make a purchase Supp…" at bounding box center [298, 89] width 289 height 20
select select "vacation"
click at [154, 79] on select "Create an emergency fund Donate to charity Purchase a home Make a purchase Supp…" at bounding box center [298, 89] width 289 height 20
type input "Plan for travel"
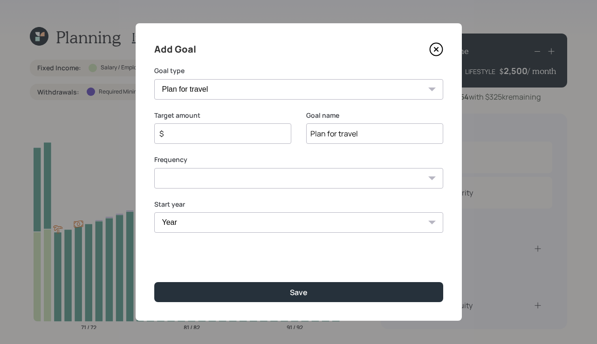
click at [259, 88] on select "Create an emergency fund Donate to charity Purchase a home Make a purchase Supp…" at bounding box center [298, 89] width 289 height 20
select select "support_dependent"
click at [154, 79] on select "Create an emergency fund Donate to charity Purchase a home Make a purchase Supp…" at bounding box center [298, 89] width 289 height 20
click at [238, 135] on input "$" at bounding box center [218, 133] width 121 height 11
type input "$ 66,000"
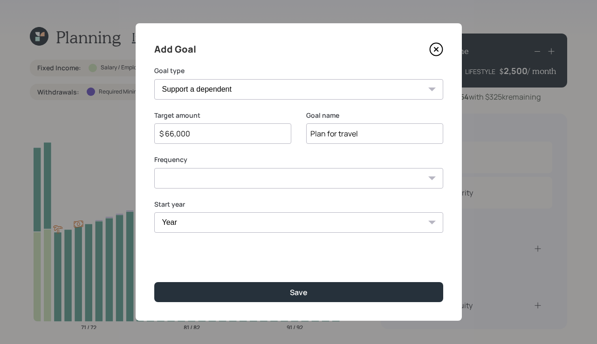
click at [235, 171] on select "One time Every 1 year Every 2 years Every 3 years Every 4 years Every 5 years E…" at bounding box center [298, 178] width 289 height 20
select select "1"
click at [154, 168] on select "One time Every 1 year Every 2 years Every 3 years Every 4 years Every 5 years E…" at bounding box center [298, 178] width 289 height 20
click at [277, 224] on div "Year 2025 2026 2027 2028 2029 2030 2031 2032 2033 2034 2035 2036 2037 2038 2039…" at bounding box center [222, 222] width 137 height 20
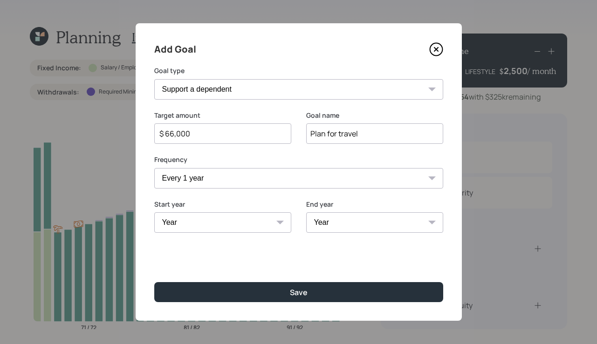
click at [269, 224] on select "Year 2025 2026 2027 2028 2029 2030 2031 2032 2033 2034 2035 2036 2037 2038 2039…" at bounding box center [222, 222] width 137 height 20
click at [154, 212] on select "Year 2025 2026 2027 2028 2029 2030 2031 2032 2033 2034 2035 2036 2037 2038 2039…" at bounding box center [222, 222] width 137 height 20
click at [260, 223] on select "2025 2026 2027 2028 2029 2030 2031 2032 2033 2034 2035 2036 2037 2038 2039 2040…" at bounding box center [222, 222] width 137 height 20
select select "2026"
click at [154, 212] on select "2025 2026 2027 2028 2029 2030 2031 2032 2033 2034 2035 2036 2037 2038 2039 2040…" at bounding box center [222, 222] width 137 height 20
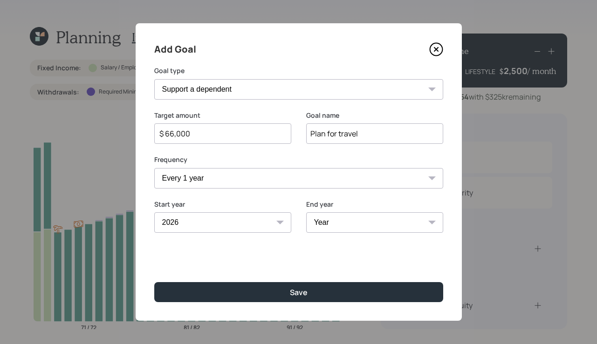
click at [438, 48] on icon at bounding box center [436, 49] width 14 height 14
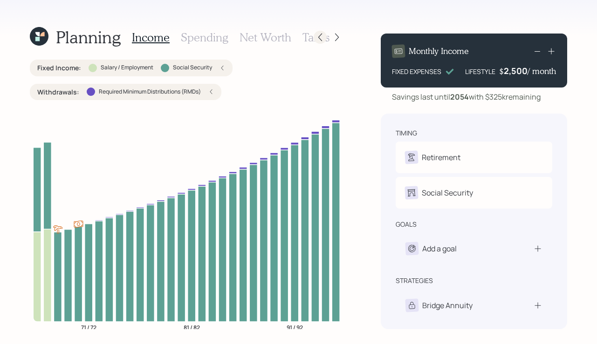
click at [323, 31] on div at bounding box center [320, 37] width 13 height 13
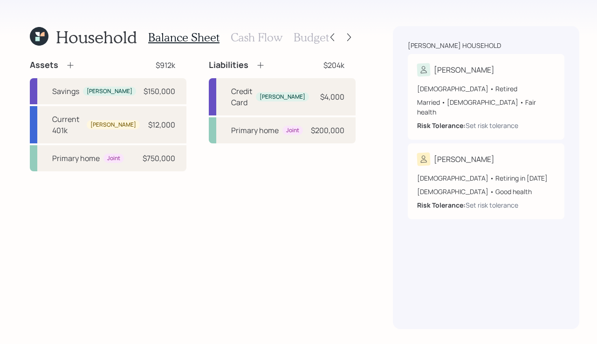
click at [71, 63] on icon at bounding box center [70, 65] width 9 height 9
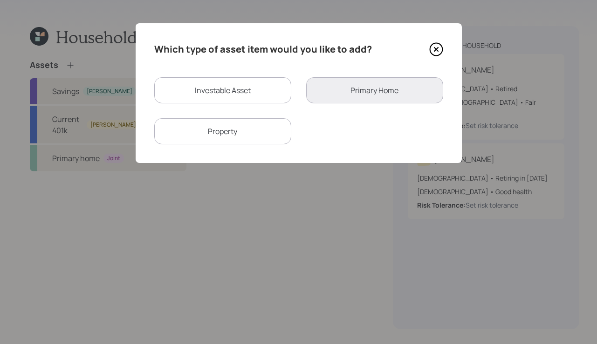
click at [254, 86] on div "Investable Asset" at bounding box center [222, 90] width 137 height 26
select select "taxable"
select select "balanced"
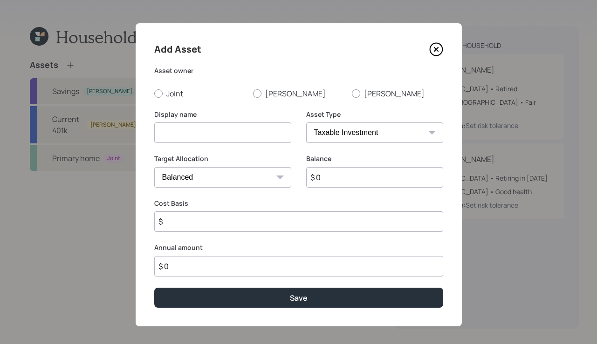
click at [259, 87] on div "Asset owner Joint Erich Rebecca" at bounding box center [298, 82] width 289 height 33
click at [258, 86] on div "Asset owner Joint Erich Rebecca" at bounding box center [298, 82] width 289 height 33
click at [258, 93] on div at bounding box center [257, 93] width 8 height 8
click at [253, 93] on input "Erich" at bounding box center [252, 93] width 0 height 0
radio input "true"
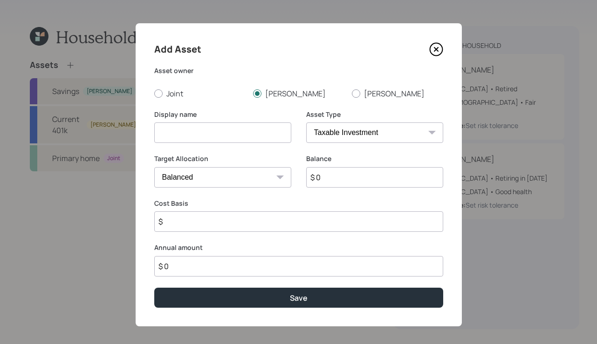
click at [251, 132] on input at bounding box center [222, 133] width 137 height 20
click at [178, 132] on input "Mom'ssavings" at bounding box center [222, 133] width 137 height 20
type input "Mom's savings"
click at [374, 138] on select "SEP IRA IRA Roth IRA 401(k) Roth 401(k) 403(b) Roth 403(b) 457(b) Roth 457(b) H…" at bounding box center [374, 133] width 137 height 20
select select "cash"
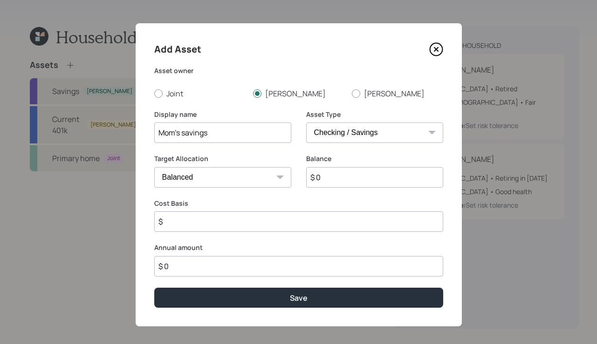
click at [306, 123] on select "SEP IRA IRA Roth IRA 401(k) Roth 401(k) 403(b) Roth 403(b) 457(b) Roth 457(b) H…" at bounding box center [374, 133] width 137 height 20
type input "$"
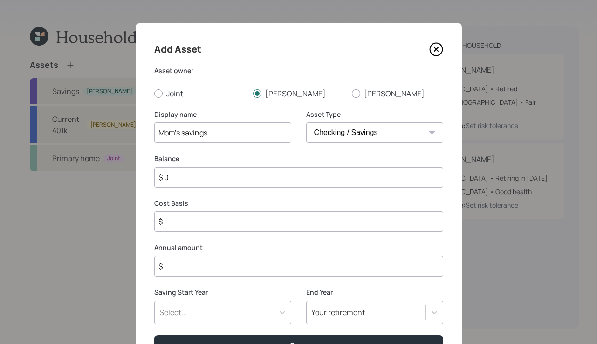
click at [221, 181] on input "$ 0" at bounding box center [298, 177] width 289 height 20
type input "$"
type input "$ 2"
type input "$ 20"
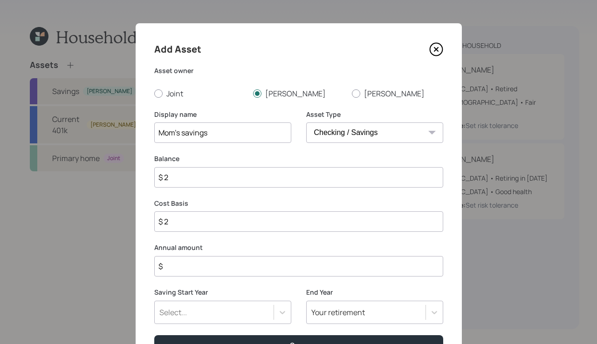
type input "$ 20"
type input "$ 200"
type input "$ 2,000"
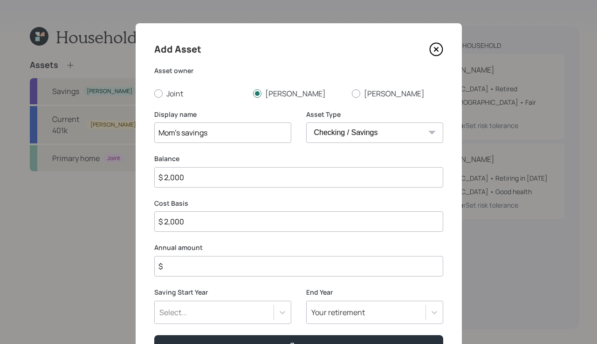
type input "$ 20,000"
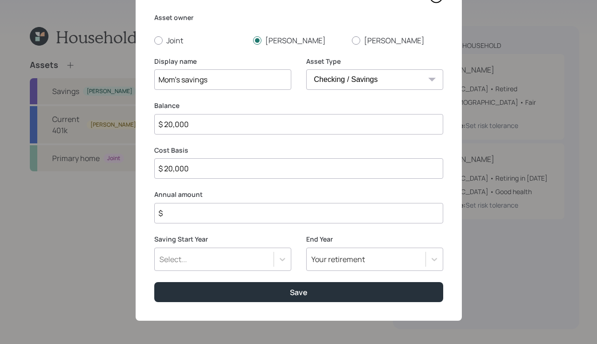
type input "$ 20,000"
click at [197, 224] on div "Add Asset Asset owner Joint Erich Rebecca Display name Mom's savings Asset Type…" at bounding box center [299, 145] width 326 height 351
click at [198, 215] on input "$" at bounding box center [298, 213] width 289 height 20
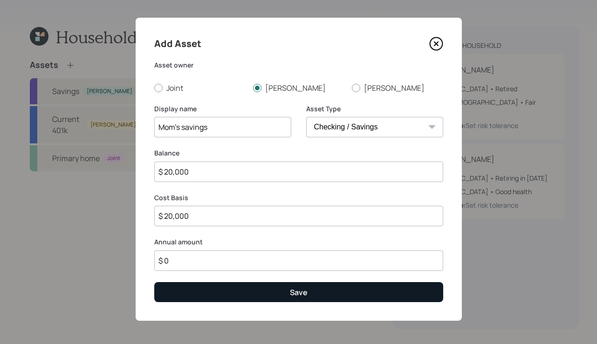
type input "$ 0"
click at [318, 301] on button "Save" at bounding box center [298, 292] width 289 height 20
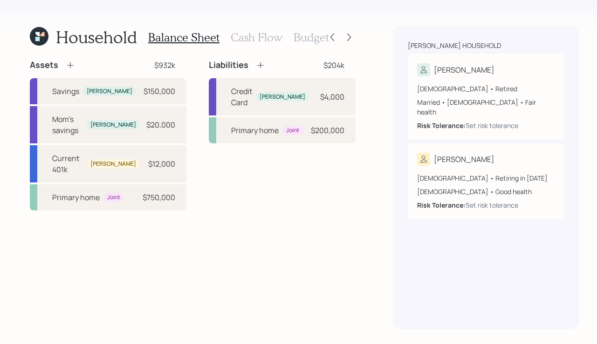
click at [246, 45] on div "Balance Sheet Cash Flow Budget" at bounding box center [238, 37] width 181 height 22
click at [253, 39] on h3 "Cash Flow" at bounding box center [257, 38] width 52 height 14
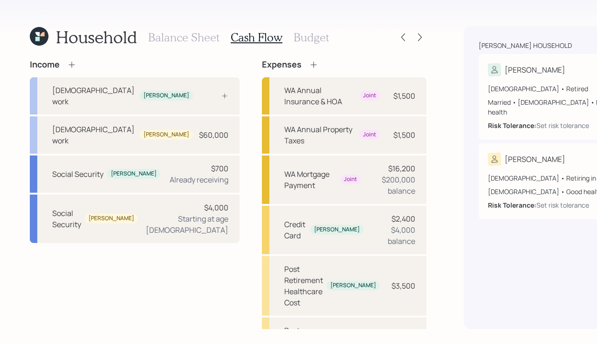
click at [299, 44] on div "Balance Sheet Cash Flow Budget" at bounding box center [238, 37] width 181 height 22
click at [299, 39] on h3 "Budget" at bounding box center [310, 38] width 35 height 14
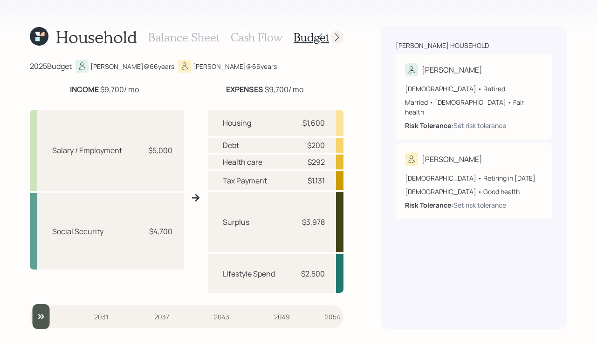
click at [335, 34] on icon at bounding box center [336, 37] width 9 height 9
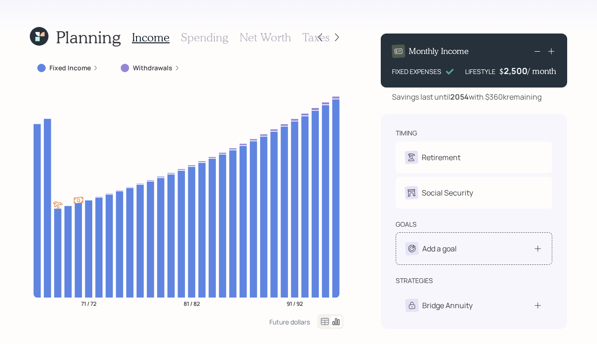
click at [468, 237] on div "Add a goal" at bounding box center [474, 248] width 157 height 33
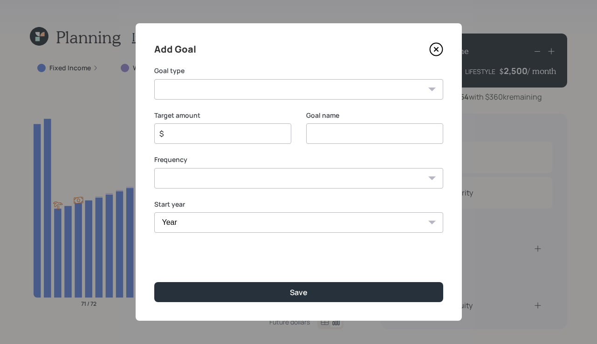
click at [184, 86] on select "Create an emergency fund Donate to charity Purchase a home Make a purchase Supp…" at bounding box center [298, 89] width 289 height 20
select select "support_dependent"
click at [154, 79] on select "Create an emergency fund Donate to charity Purchase a home Make a purchase Supp…" at bounding box center [298, 89] width 289 height 20
type input "Support a dependent"
click at [203, 139] on div "$" at bounding box center [222, 133] width 137 height 20
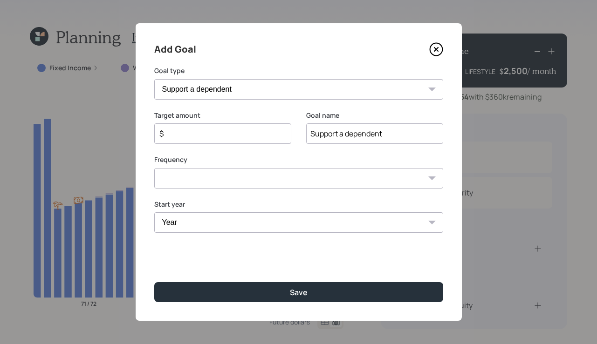
click at [205, 132] on input "$" at bounding box center [218, 133] width 121 height 11
type input "$ 60,000"
click at [271, 174] on select "One time Every 1 year Every 2 years Every 3 years Every 4 years Every 5 years E…" at bounding box center [298, 178] width 289 height 20
select select "1"
click at [154, 168] on select "One time Every 1 year Every 2 years Every 3 years Every 4 years Every 5 years E…" at bounding box center [298, 178] width 289 height 20
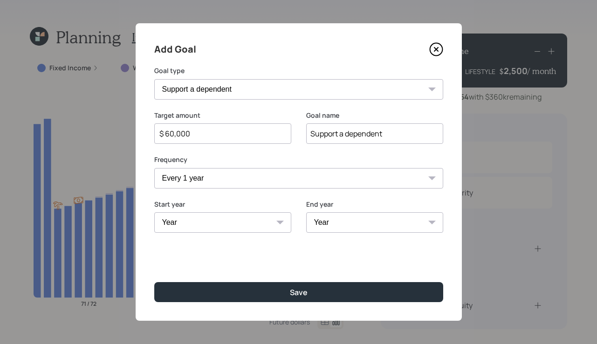
click at [270, 232] on select "Year 2025 2026 2027 2028 2029 2030 2031 2032 2033 2034 2035 2036 2037 2038 2039…" at bounding box center [222, 222] width 137 height 20
select select "2025"
click at [154, 212] on select "Year 2025 2026 2027 2028 2029 2030 2031 2032 2033 2034 2035 2036 2037 2038 2039…" at bounding box center [222, 222] width 137 height 20
click at [381, 218] on select "Year 2025 2026 2027 2028 2029 2030 2031 2032 2033 2034 2035 2036 2037 2038 2039…" at bounding box center [374, 222] width 137 height 20
select select "2033"
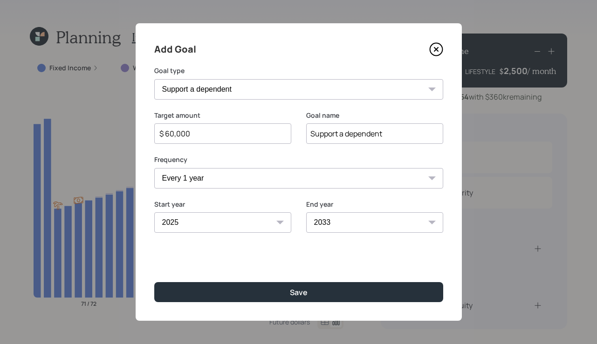
click at [306, 212] on select "Year 2025 2026 2027 2028 2029 2030 2031 2032 2033 2034 2035 2036 2037 2038 2039…" at bounding box center [374, 222] width 137 height 20
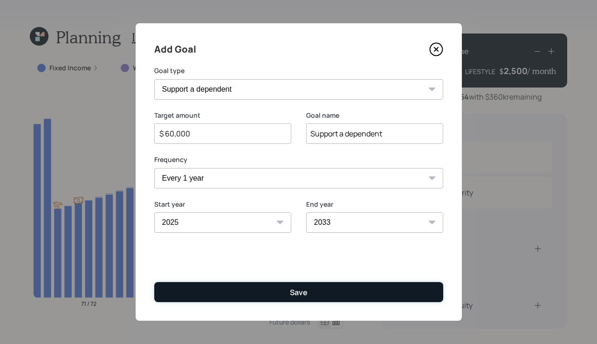
click at [293, 287] on div "Save" at bounding box center [299, 292] width 18 height 10
type input "$"
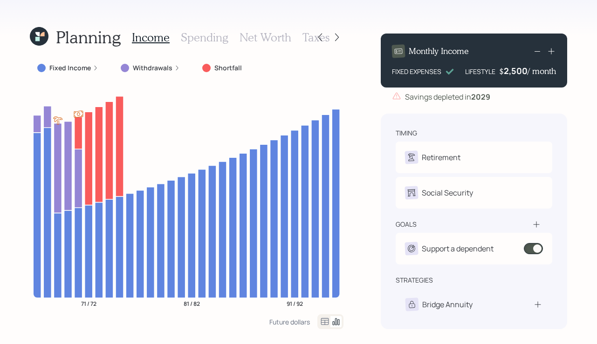
click at [79, 72] on div "Fixed Income" at bounding box center [68, 68] width 76 height 17
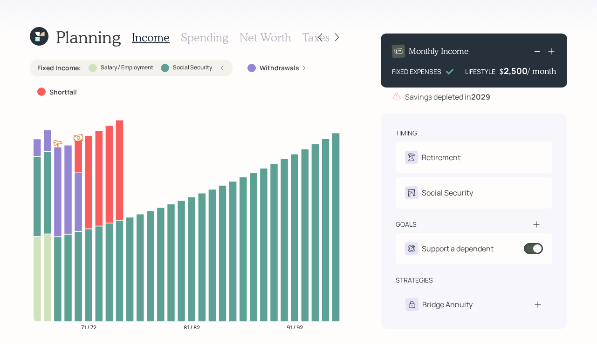
click at [277, 68] on label "Withdrawals" at bounding box center [279, 67] width 40 height 9
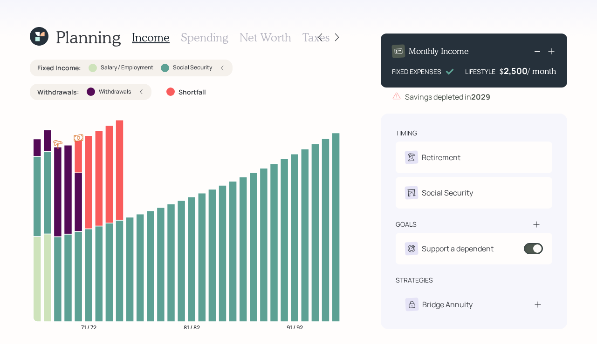
click at [138, 92] on icon at bounding box center [141, 92] width 6 height 6
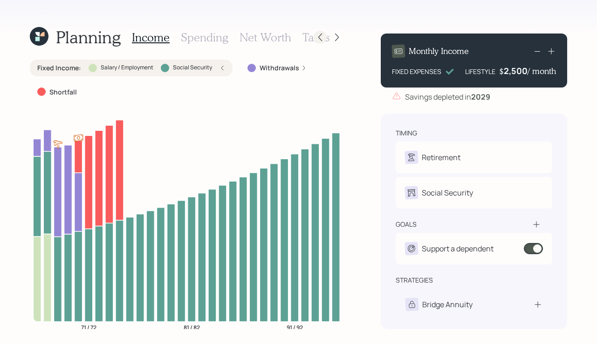
click at [317, 39] on icon at bounding box center [319, 37] width 9 height 9
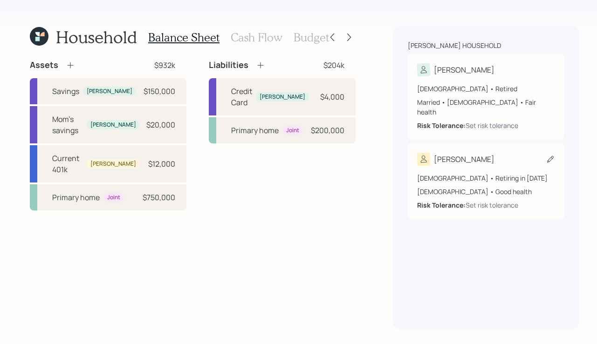
click at [461, 153] on div "Rebecca" at bounding box center [486, 159] width 138 height 13
select select "female"
select select "good"
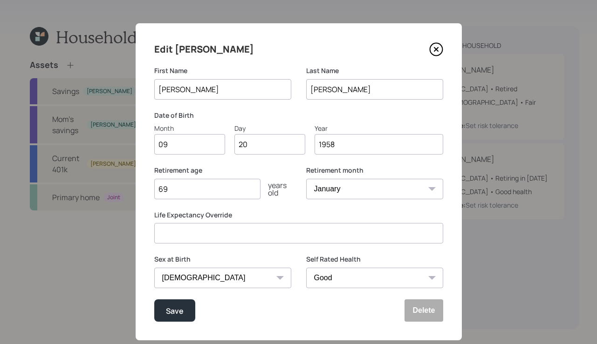
click at [210, 190] on input "69" at bounding box center [207, 189] width 106 height 20
type input "6"
type input "70"
click at [167, 315] on div "Save" at bounding box center [175, 311] width 18 height 13
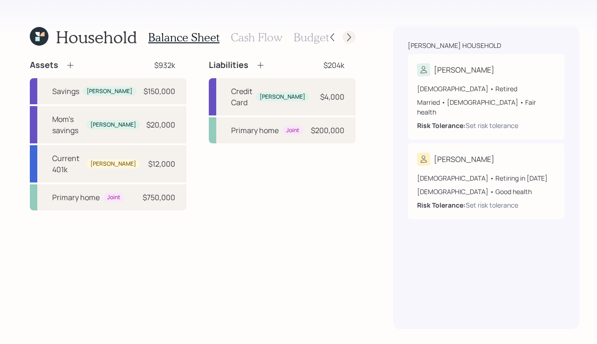
click at [344, 39] on icon at bounding box center [348, 37] width 9 height 9
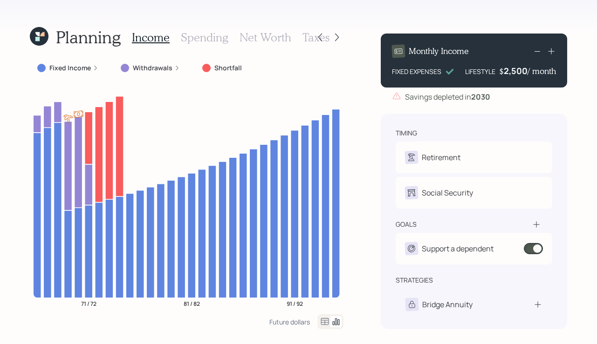
click at [88, 71] on label "Fixed Income" at bounding box center [69, 67] width 41 height 9
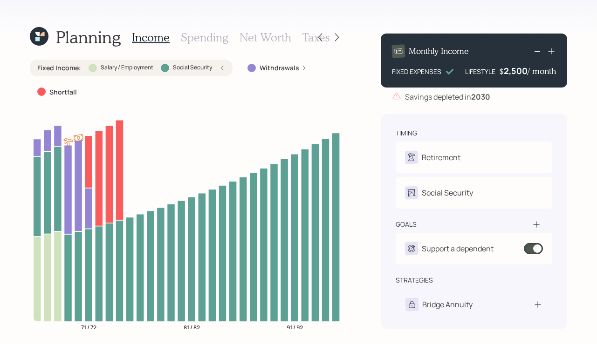
click at [360, 79] on div "Planning Income Spending Net Worth Taxes Fixed Income : Salary / Employment Soc…" at bounding box center [298, 172] width 597 height 344
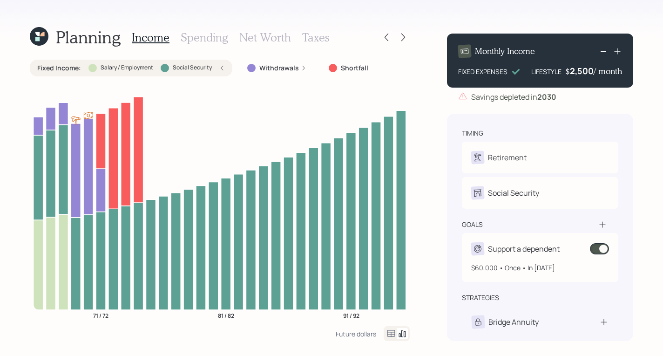
click at [596, 251] on span at bounding box center [599, 248] width 19 height 11
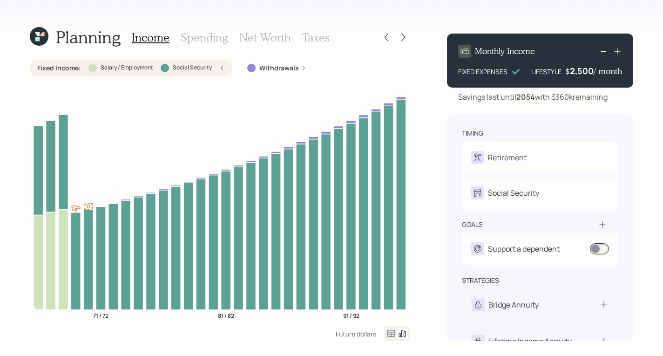
click at [596, 225] on icon at bounding box center [603, 224] width 6 height 6
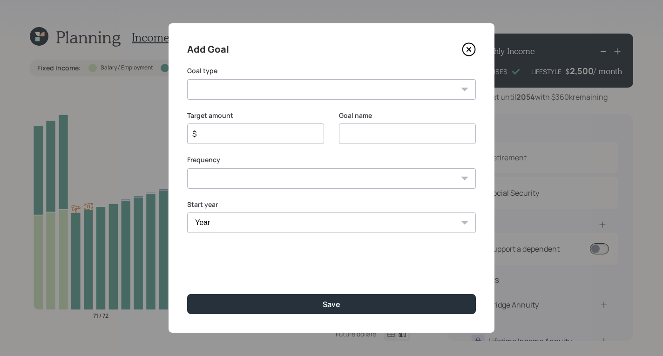
click at [224, 96] on select "Create an emergency fund Donate to charity Purchase a home Make a purchase Supp…" at bounding box center [331, 89] width 289 height 20
select select "other"
click at [187, 79] on select "Create an emergency fund Donate to charity Purchase a home Make a purchase Supp…" at bounding box center [331, 89] width 289 height 20
type input "Other"
click at [284, 136] on input "$" at bounding box center [251, 133] width 121 height 11
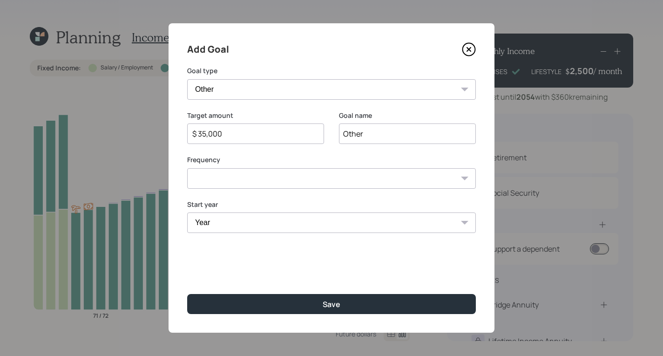
type input "$ 35,000"
drag, startPoint x: 384, startPoint y: 139, endPoint x: 249, endPoint y: 131, distance: 135.3
click at [249, 131] on div "Target amount $ 35,000 Goal name Other" at bounding box center [331, 133] width 289 height 45
type input "Home Reno"
click at [218, 173] on select "One time Every 1 year Every 2 years Every 3 years Every 4 years Every 5 years E…" at bounding box center [331, 178] width 289 height 20
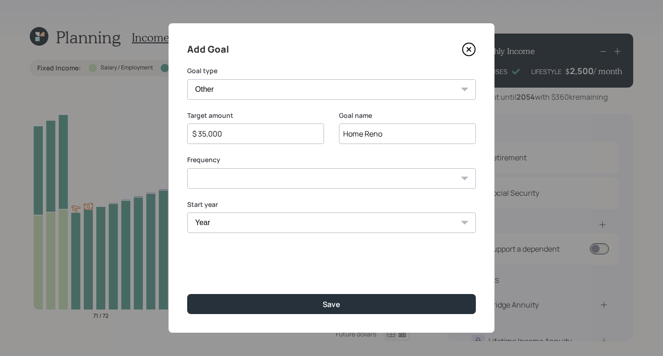
select select "0"
click at [187, 168] on select "One time Every 1 year Every 2 years Every 3 years Every 4 years Every 5 years E…" at bounding box center [331, 178] width 289 height 20
click at [254, 231] on select "Year 2025 2026 2027 2028 2029 2030 2031 2032 2033 2034 2035 2036 2037 2038 2039…" at bounding box center [331, 222] width 289 height 20
select select "2026"
click at [187, 212] on select "Year 2025 2026 2027 2028 2029 2030 2031 2032 2033 2034 2035 2036 2037 2038 2039…" at bounding box center [331, 222] width 289 height 20
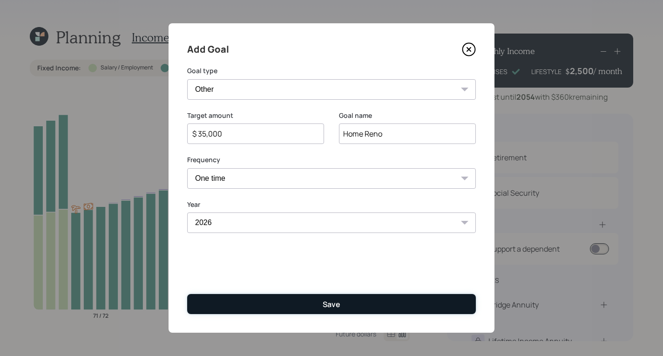
click at [279, 306] on button "Save" at bounding box center [331, 304] width 289 height 20
type input "$"
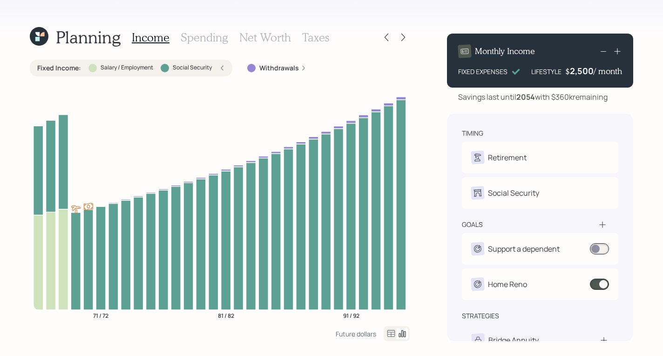
click at [277, 62] on div "Withdrawals" at bounding box center [277, 68] width 74 height 17
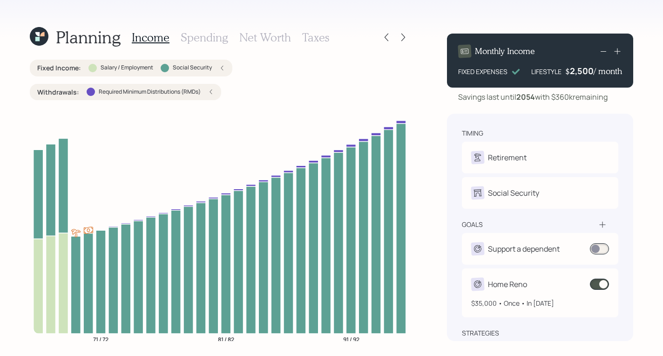
click at [596, 287] on span at bounding box center [599, 284] width 19 height 11
click at [596, 284] on span at bounding box center [599, 284] width 19 height 11
click at [593, 280] on span at bounding box center [599, 284] width 19 height 11
click at [402, 38] on icon at bounding box center [403, 37] width 9 height 9
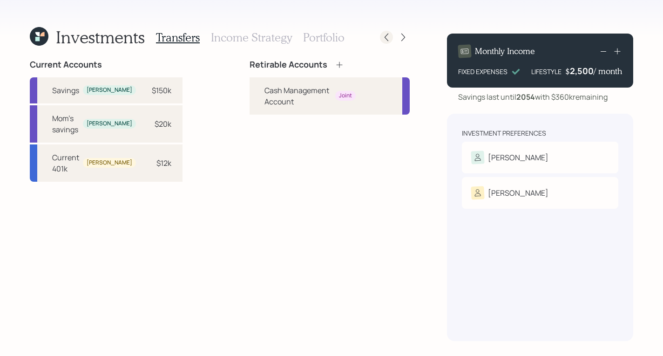
click at [385, 38] on icon at bounding box center [386, 37] width 9 height 9
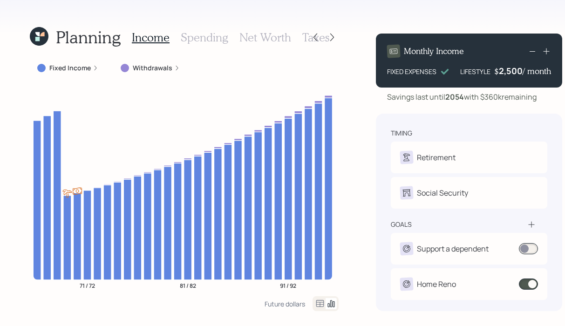
click at [39, 41] on icon at bounding box center [37, 39] width 4 height 4
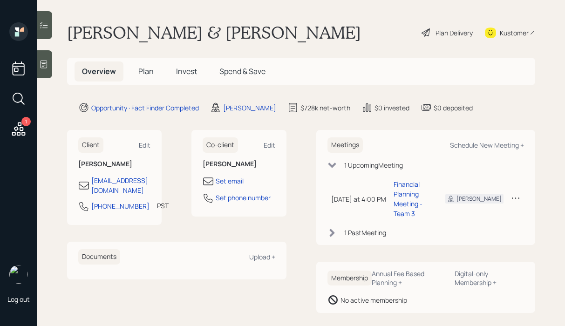
click at [294, 38] on div "Erich & Rebecca Hayner Plan Delivery Kustomer" at bounding box center [301, 32] width 468 height 20
click at [463, 143] on div "Schedule New Meeting +" at bounding box center [487, 145] width 74 height 9
select select "b1d8ea90-abcc-42aa-86cc-4f33a132aacc"
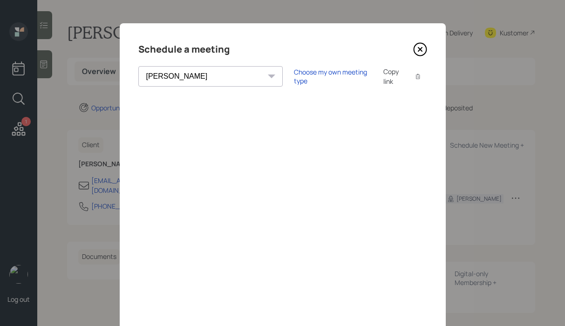
click at [425, 42] on icon at bounding box center [420, 49] width 14 height 14
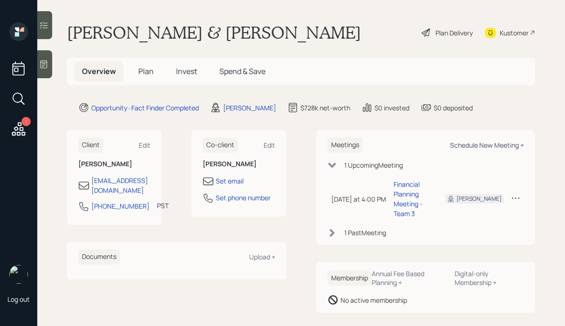
click at [492, 144] on div "Schedule New Meeting +" at bounding box center [487, 145] width 74 height 9
select select "b1d8ea90-abcc-42aa-86cc-4f33a132aacc"
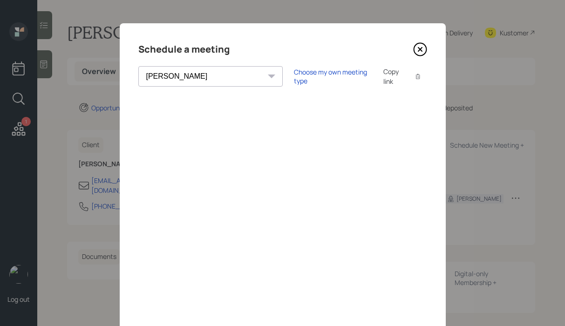
click at [294, 81] on div "Choose my own meeting type Copy link Copy text" at bounding box center [360, 77] width 133 height 20
click at [294, 78] on div "Choose my own meeting type" at bounding box center [333, 77] width 78 height 18
click at [419, 48] on icon at bounding box center [420, 50] width 4 height 4
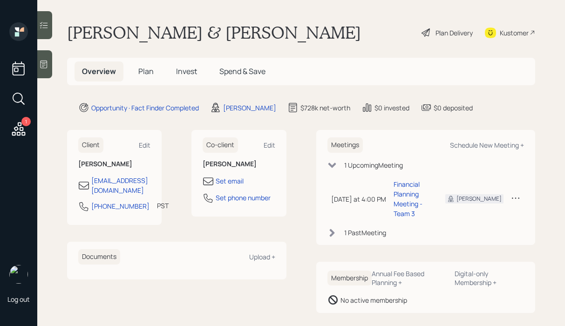
click at [134, 71] on h5 "Plan" at bounding box center [146, 71] width 30 height 20
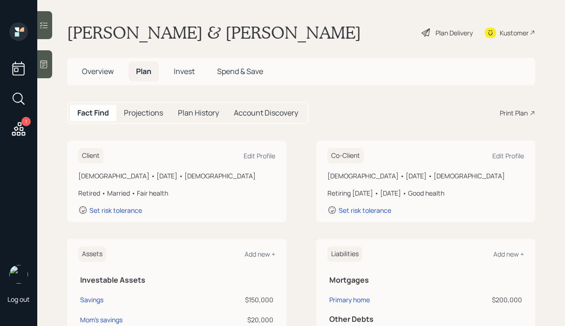
click at [516, 120] on div "Fact Find Projections Plan History Account Discovery Print Plan" at bounding box center [301, 113] width 468 height 22
click at [516, 112] on div "Print Plan" at bounding box center [514, 113] width 28 height 10
click at [510, 114] on div "Print Plan" at bounding box center [514, 113] width 28 height 10
